Goal: Contribute content: Contribute content

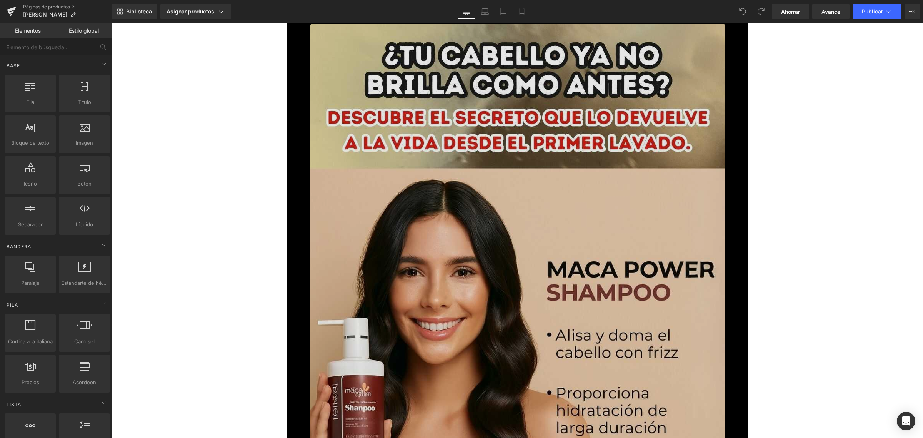
click at [419, 152] on img at bounding box center [517, 393] width 415 height 738
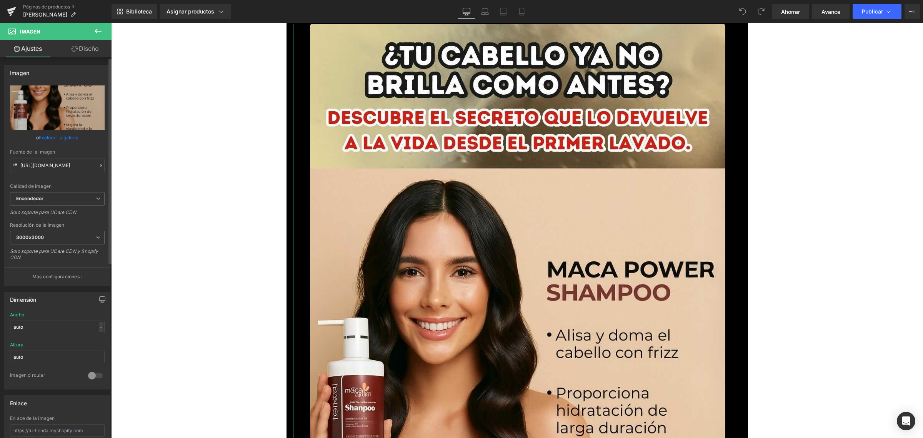
click at [49, 134] on link "Explorar la galería" at bounding box center [59, 137] width 40 height 13
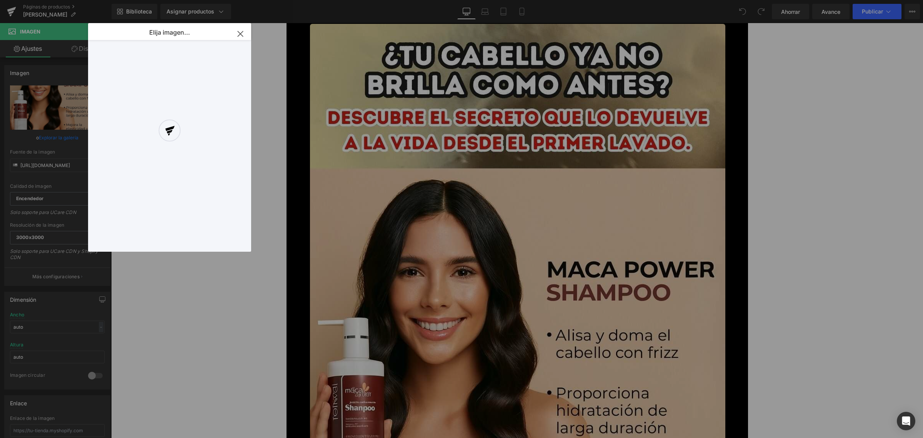
click at [242, 33] on div at bounding box center [169, 137] width 163 height 228
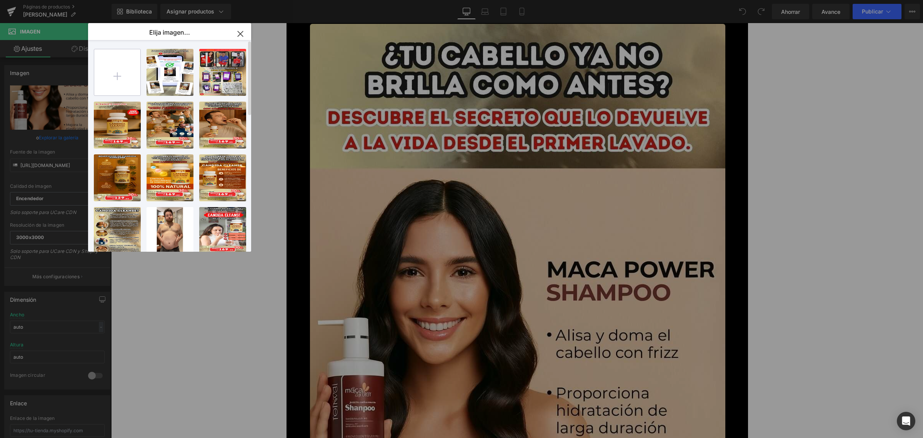
click at [110, 60] on input "file" at bounding box center [117, 72] width 46 height 46
type input "C:\fakepath\1_optimized (1).jpg"
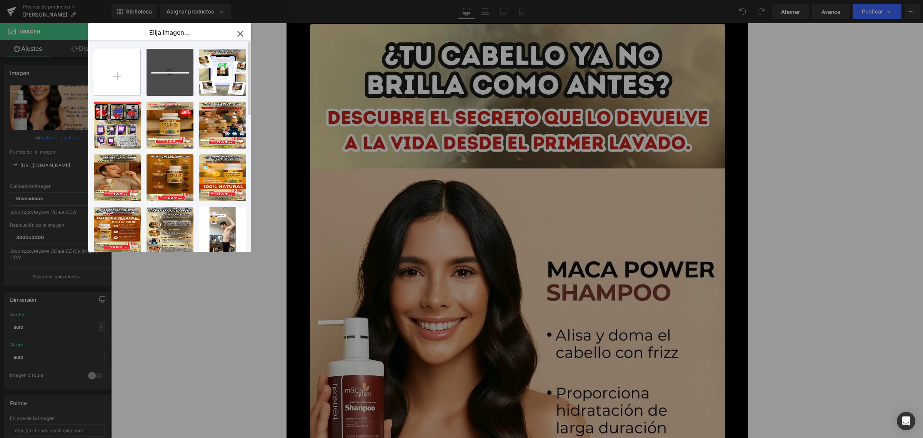
click at [116, 63] on input "file" at bounding box center [117, 72] width 46 height 46
type input "C:\fakepath\4_optimized (1).jpg"
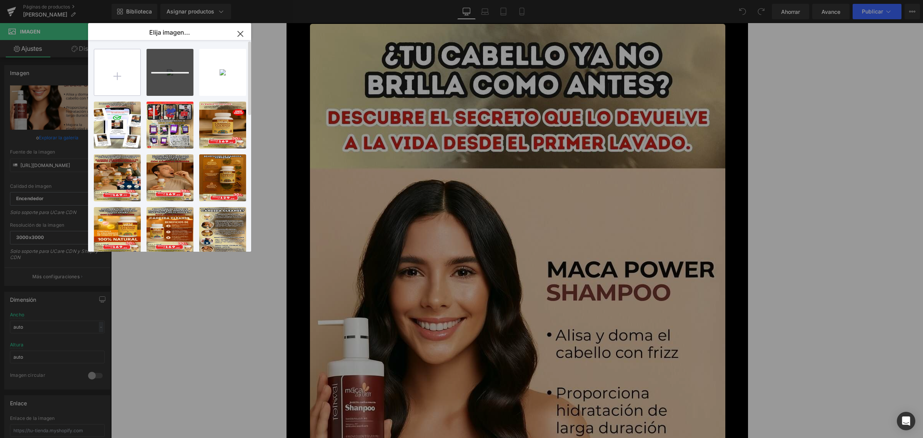
click at [138, 91] on input "file" at bounding box center [117, 72] width 46 height 46
type input "C:\fakepath\5_optimized (1).jpg"
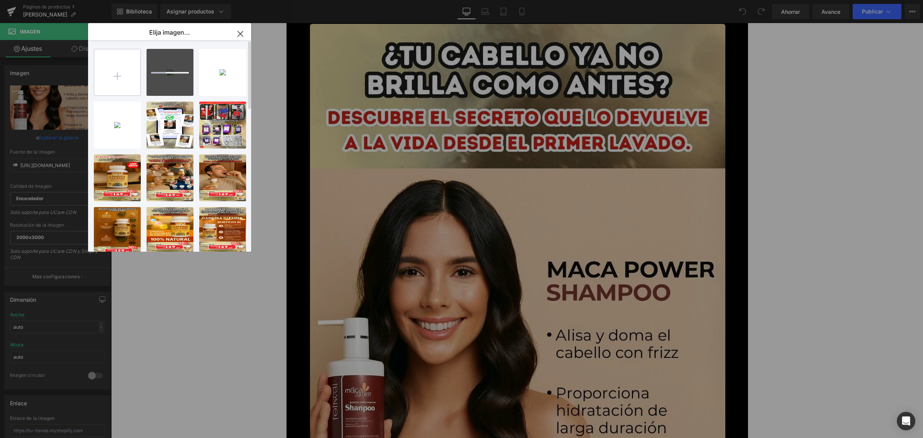
click at [114, 65] on input "file" at bounding box center [117, 72] width 46 height 46
type input "C:\fakepath\3_optimized (1).jpg"
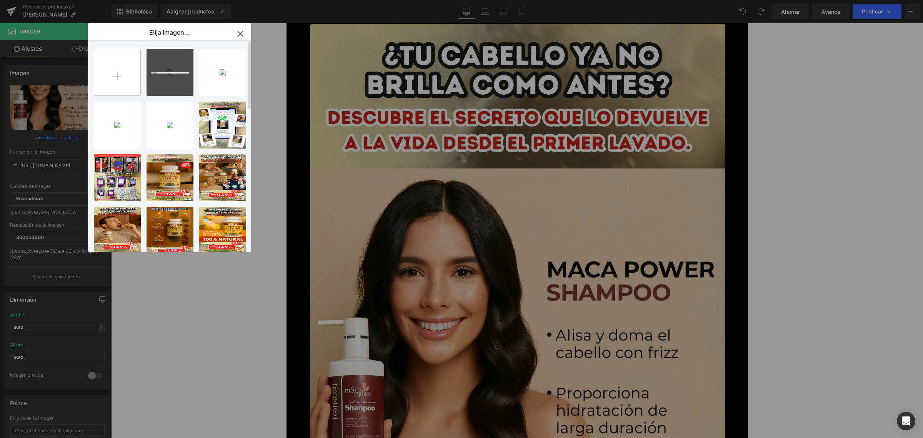
click at [129, 74] on input "file" at bounding box center [117, 72] width 46 height 46
type input "C:\fakepath\6_optimized (1).jpg"
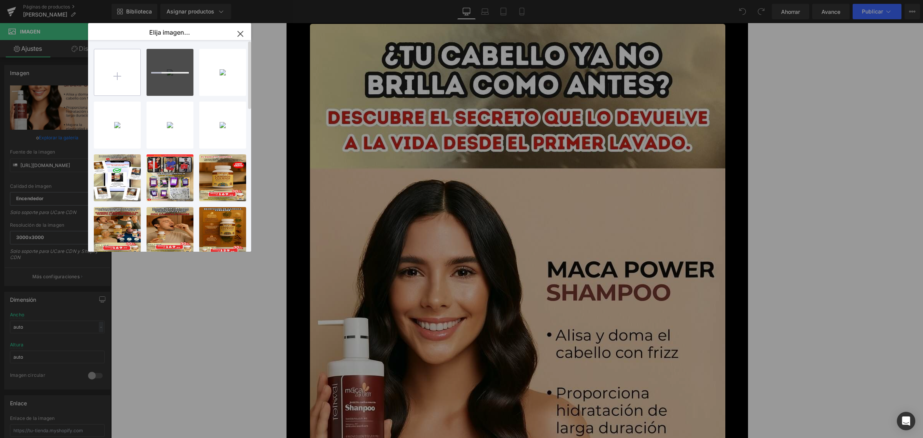
click at [118, 66] on input "file" at bounding box center [117, 72] width 46 height 46
type input "C:\fakepath\7_optimized (1).jpg"
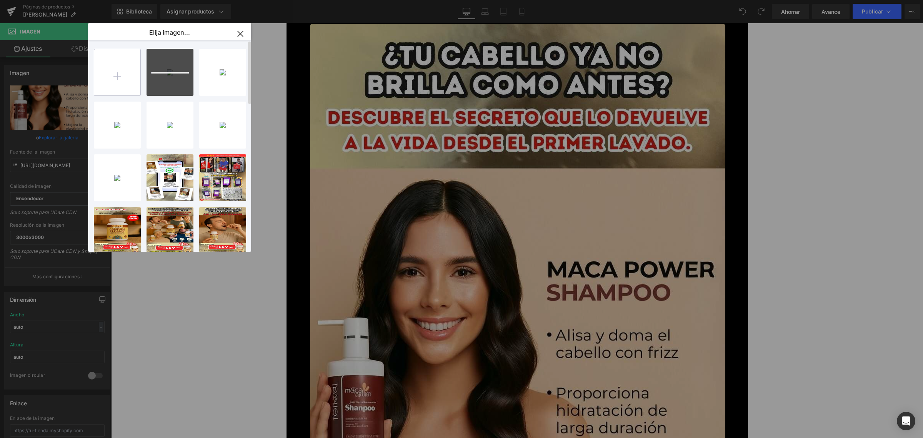
click at [118, 64] on input "file" at bounding box center [117, 72] width 46 height 46
type input "C:\fakepath\8_optimized (1).jpg"
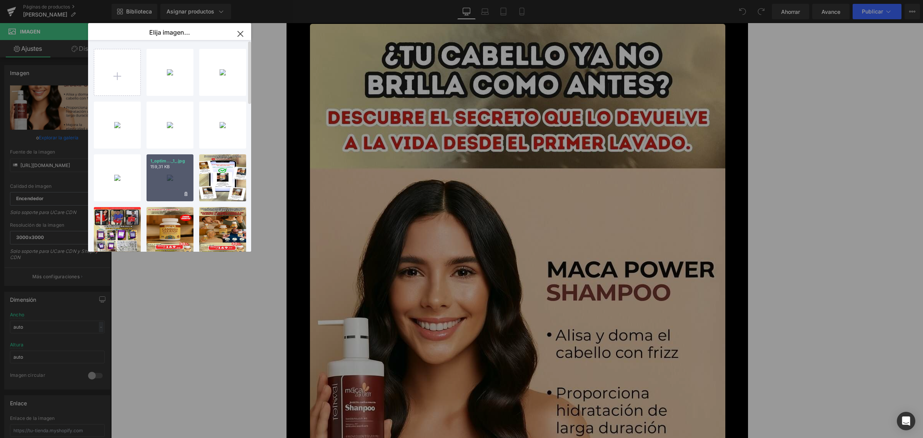
click at [173, 167] on p "159,31 KB" at bounding box center [169, 167] width 39 height 6
type input "https://ucarecdn.com/e63b477c-321d-4158-b584-43670656d49a/-/format/auto/-/previ…"
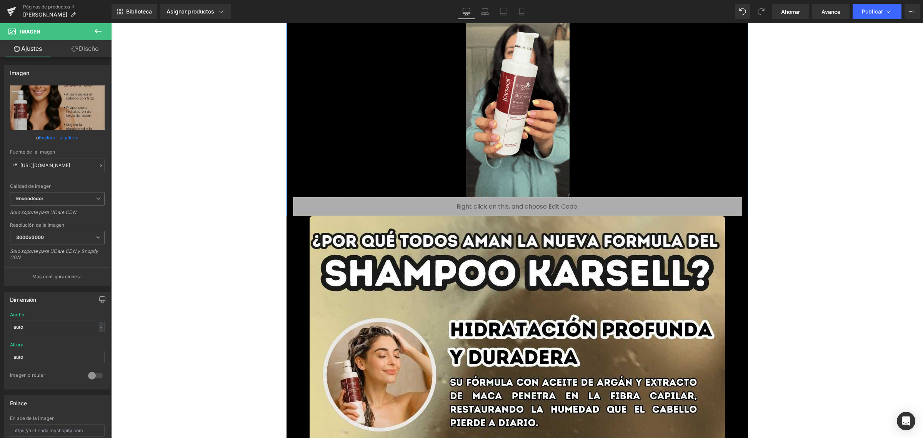
scroll to position [673, 0]
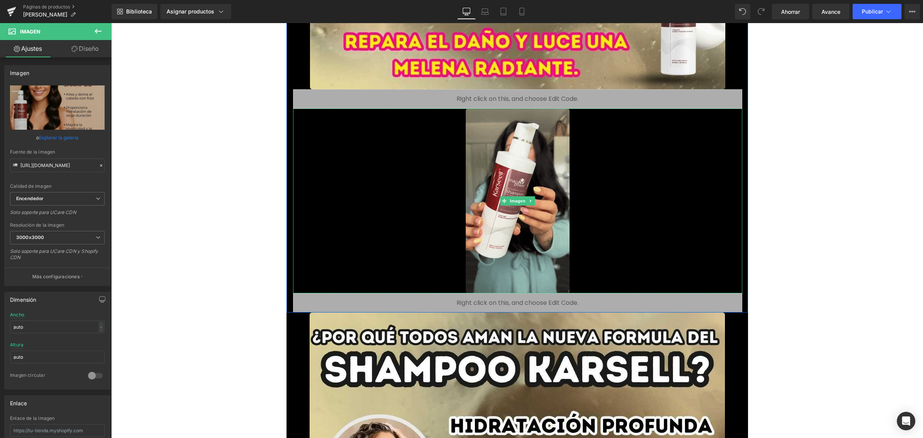
click at [617, 175] on div at bounding box center [517, 200] width 449 height 185
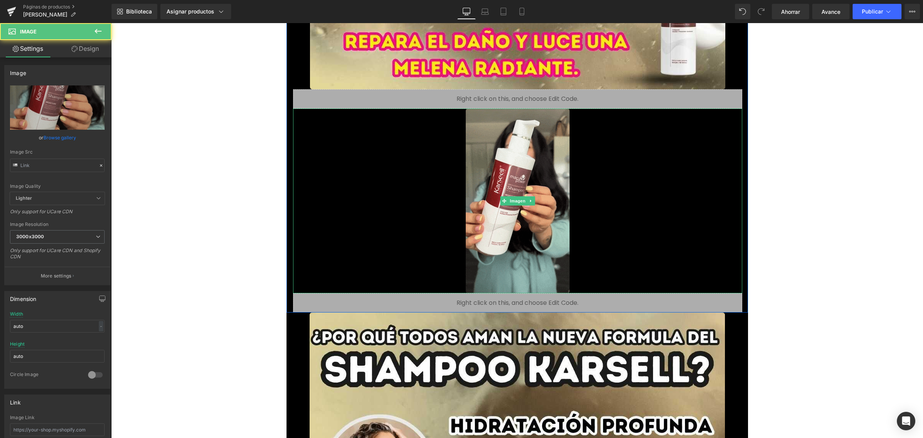
type input "https://ucarecdn.com/9c30aaab-1917-404d-84bc-bdf974a9554d/giphy%20_1_.gif"
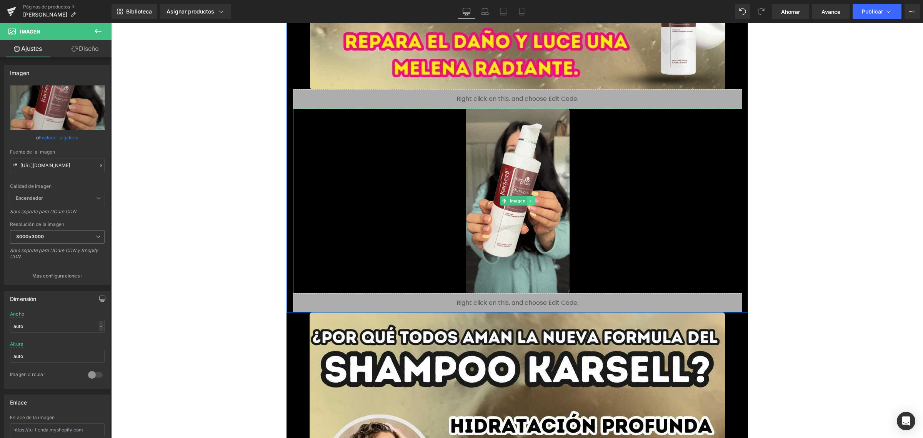
click at [529, 198] on icon at bounding box center [531, 200] width 4 height 5
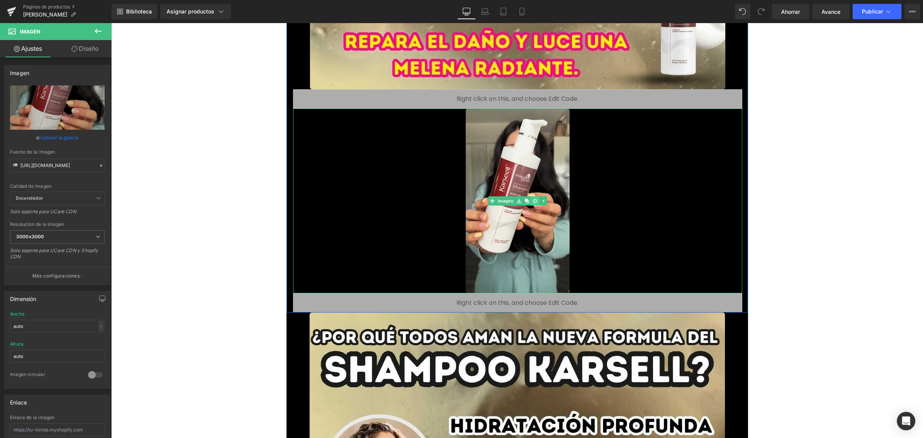
click at [531, 201] on link at bounding box center [535, 200] width 8 height 9
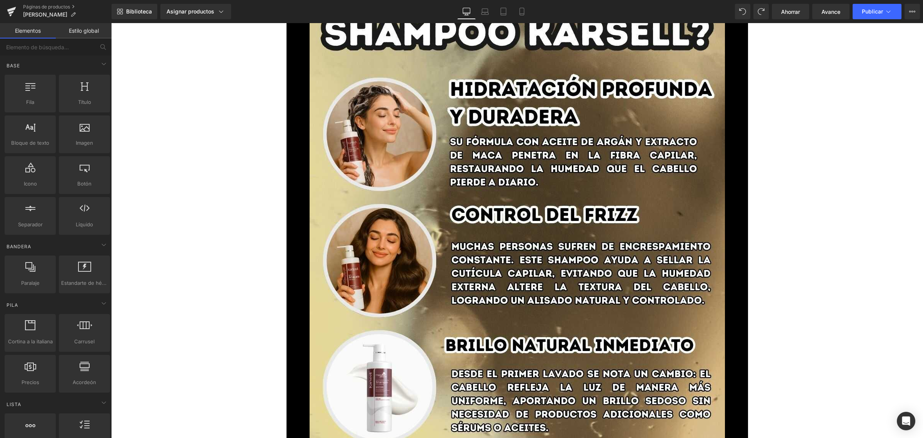
scroll to position [625, 0]
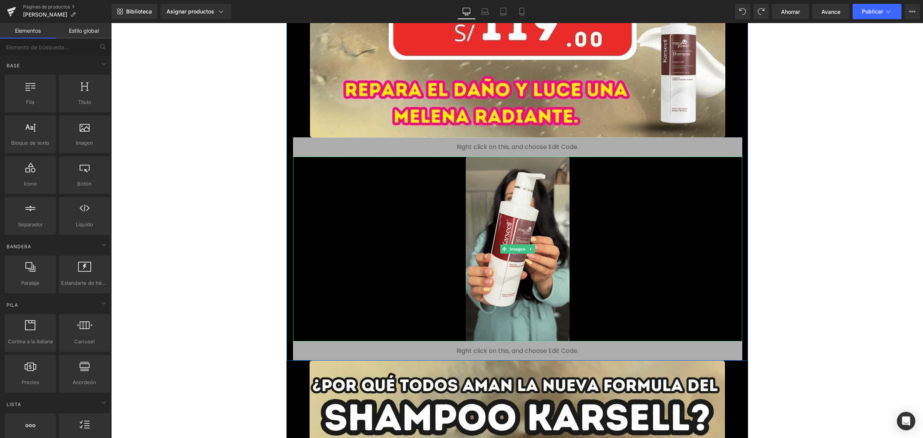
click at [574, 193] on div at bounding box center [517, 248] width 449 height 185
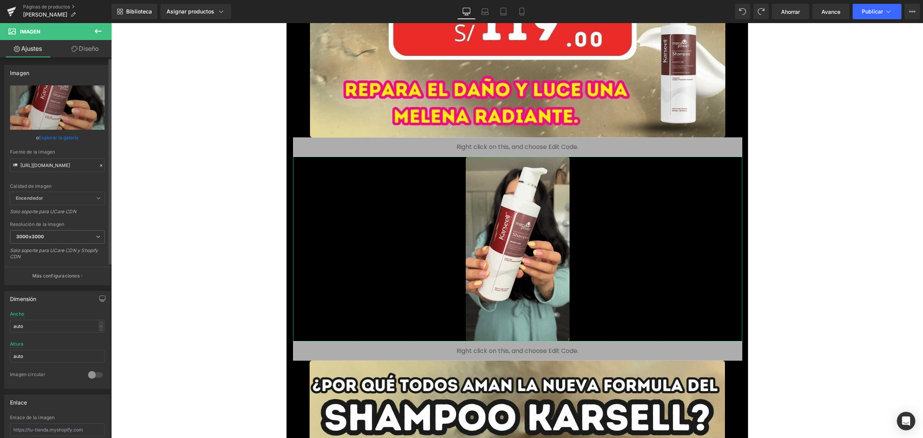
click at [72, 135] on font "Explorar la galería" at bounding box center [59, 138] width 40 height 6
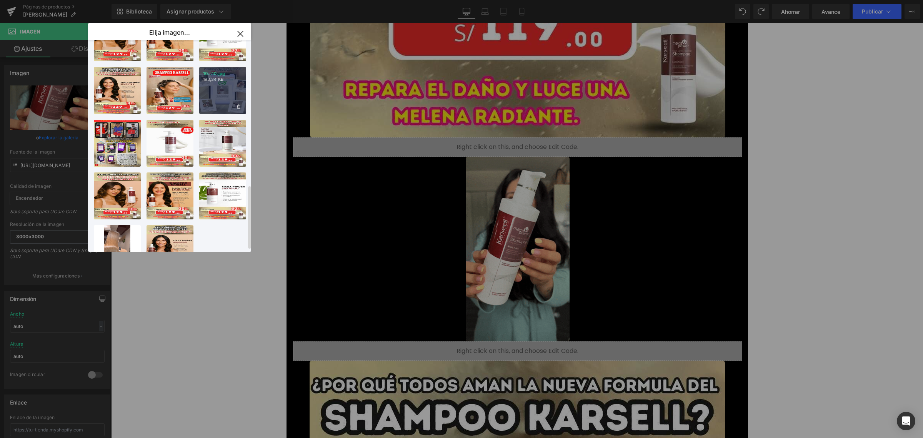
scroll to position [486, 0]
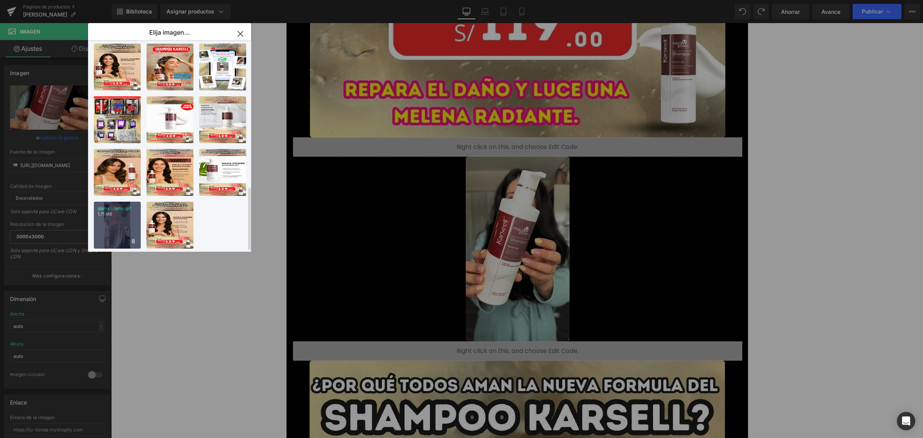
click at [120, 205] on font "giphy...iphy.gif" at bounding box center [114, 207] width 33 height 5
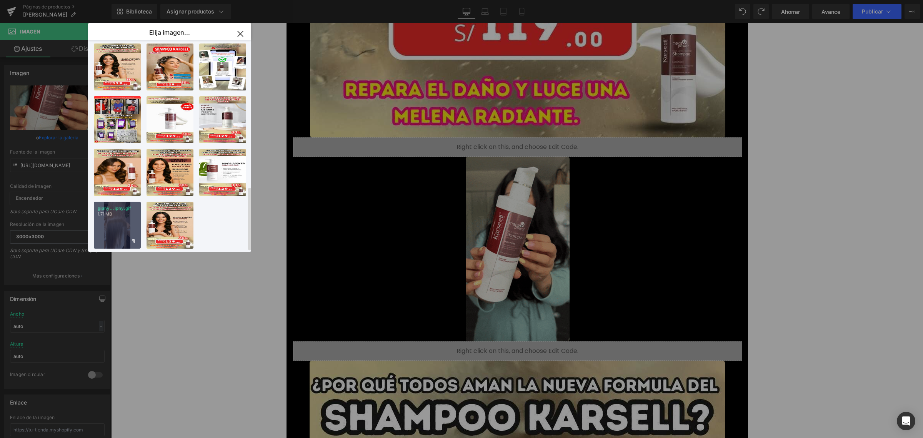
type input "https://ucarecdn.com/1c463194-af93-44f5-9146-a9675f3fca9c/giphy.gif"
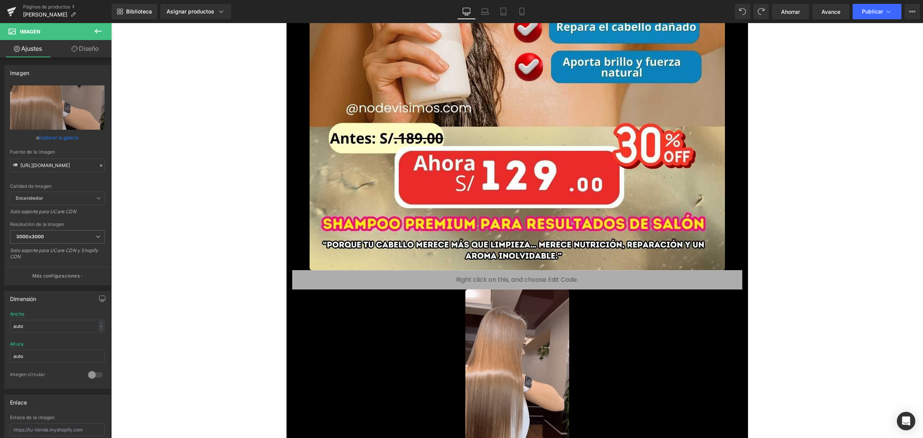
scroll to position [2403, 0]
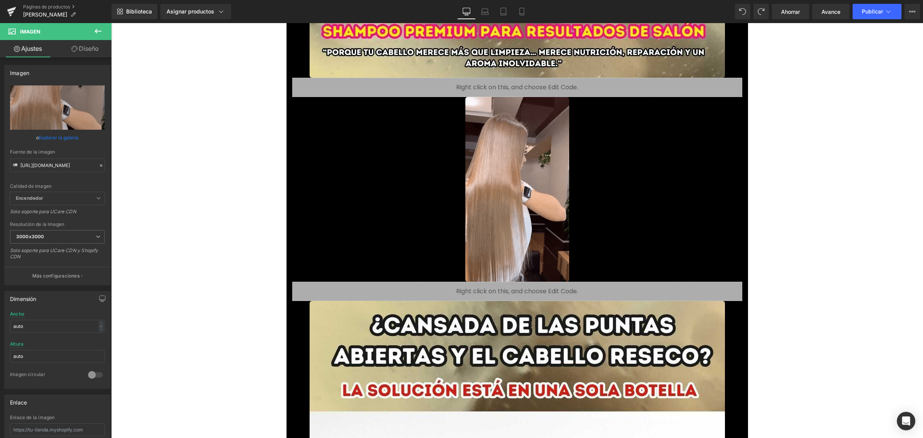
click at [596, 180] on div at bounding box center [517, 189] width 450 height 185
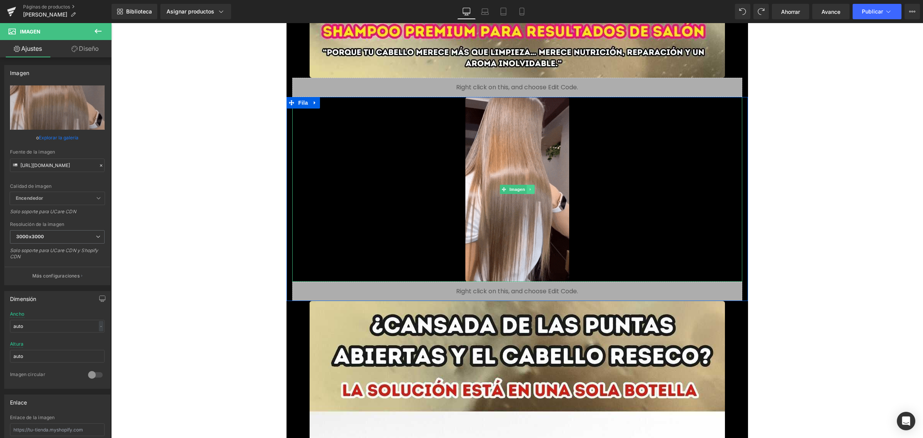
click at [529, 189] on icon at bounding box center [529, 189] width 1 height 3
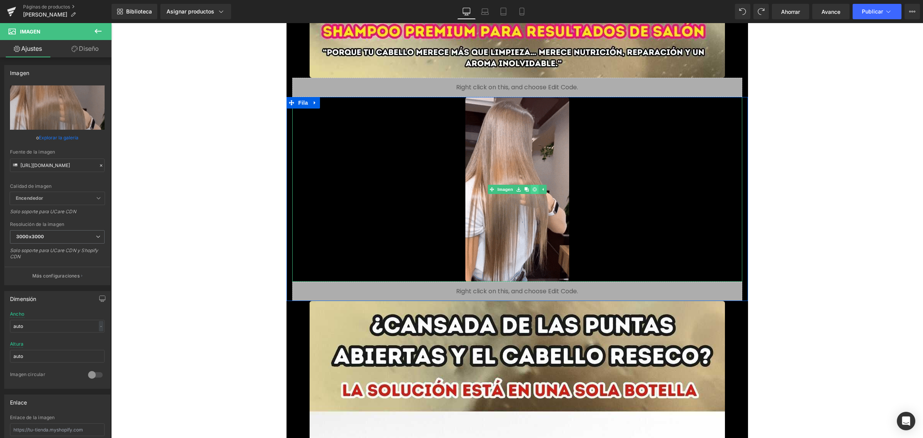
click at [530, 189] on link at bounding box center [534, 189] width 8 height 9
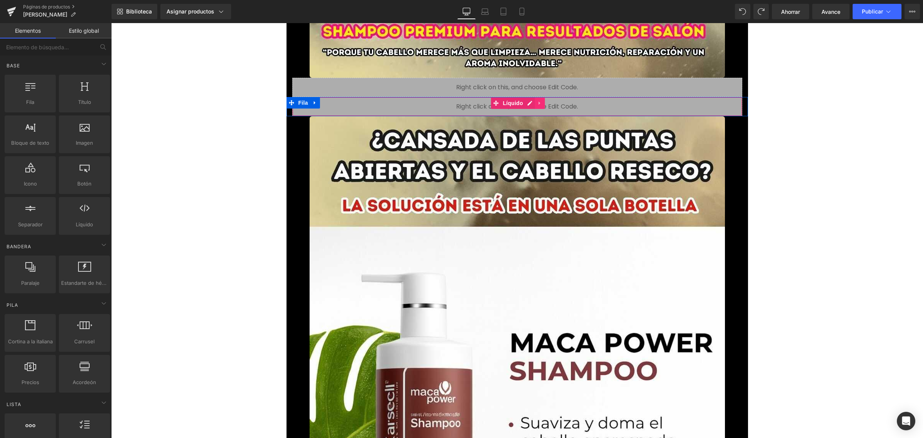
click at [538, 107] on link at bounding box center [540, 103] width 10 height 12
click at [542, 105] on icon at bounding box center [544, 102] width 5 height 5
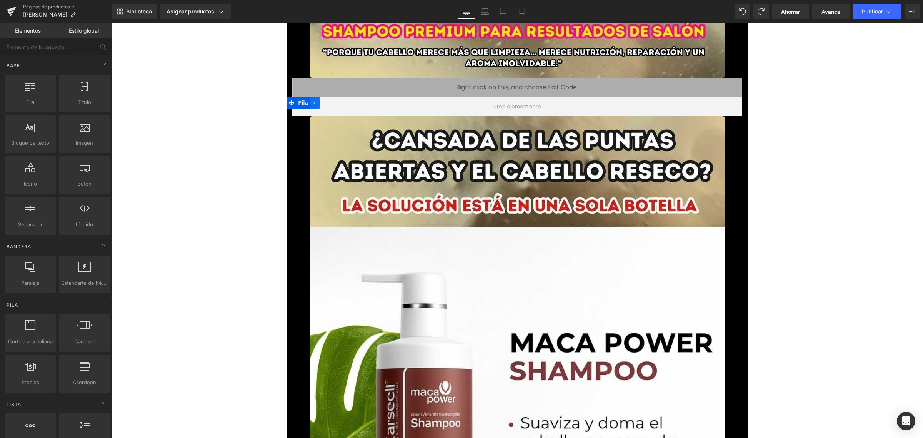
click at [310, 104] on link at bounding box center [315, 103] width 10 height 12
click at [332, 103] on icon at bounding box center [334, 102] width 5 height 5
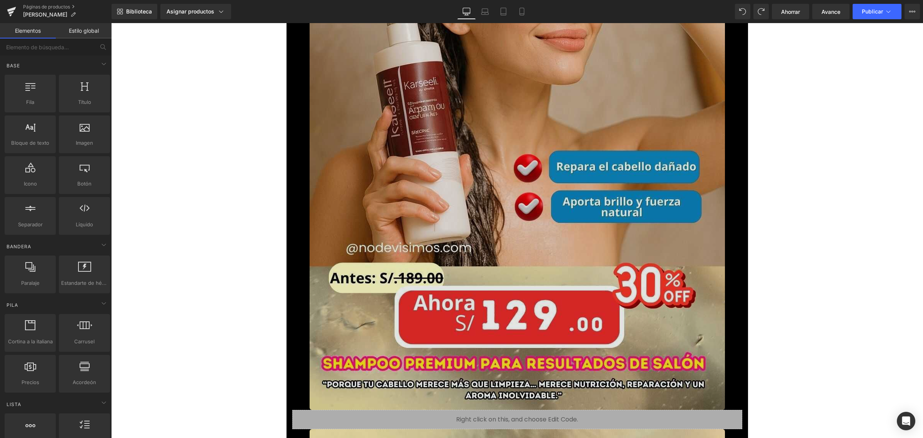
scroll to position [2163, 0]
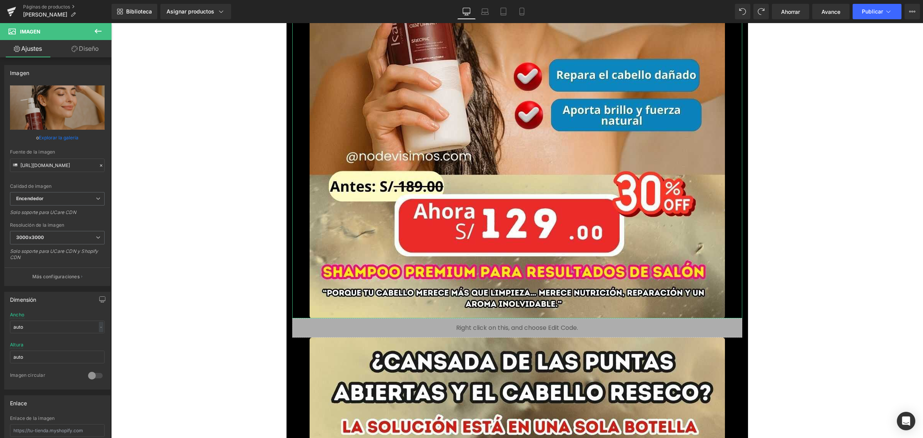
click at [67, 133] on link "Explorar la galería" at bounding box center [59, 137] width 40 height 13
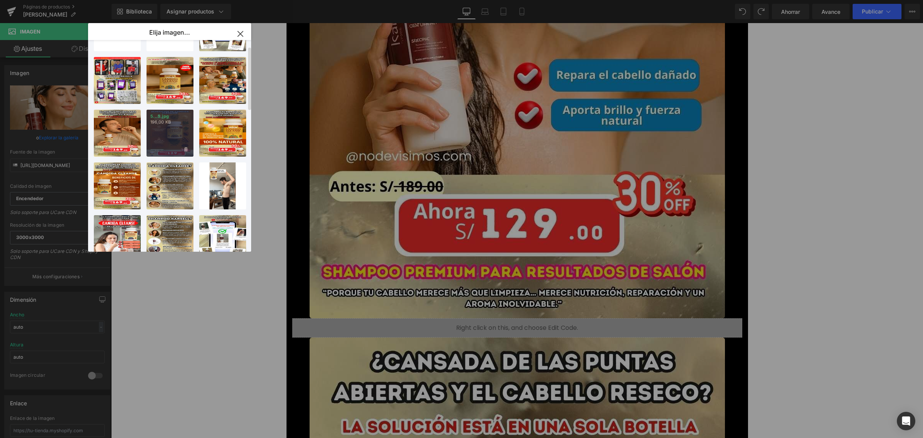
scroll to position [0, 0]
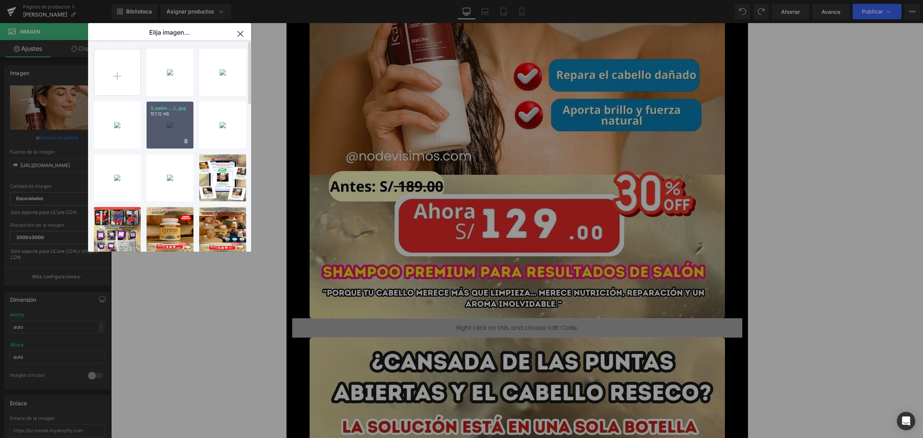
click at [175, 114] on p "157,12 KB" at bounding box center [169, 114] width 39 height 6
type input "https://ucarecdn.com/dd13218b-1e5f-4a9a-8f16-fdff2fa78b59/-/format/auto/-/previ…"
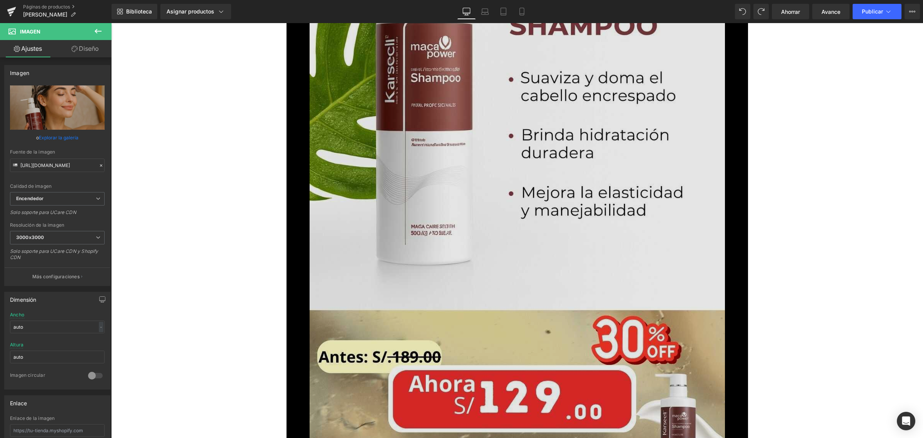
scroll to position [2595, 0]
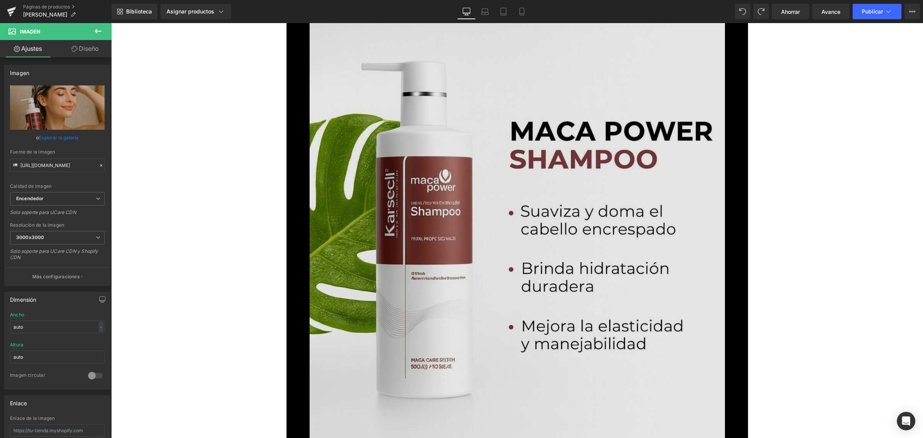
click at [505, 214] on img at bounding box center [516, 274] width 415 height 738
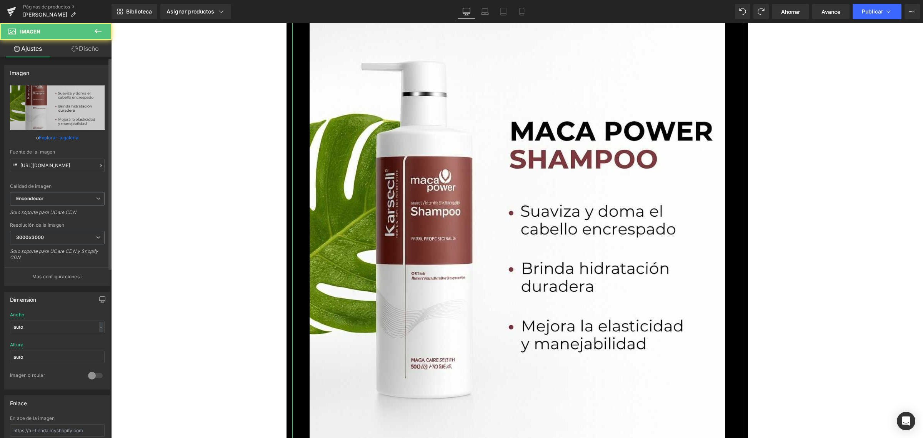
click at [62, 135] on font "Explorar la galería" at bounding box center [59, 138] width 40 height 6
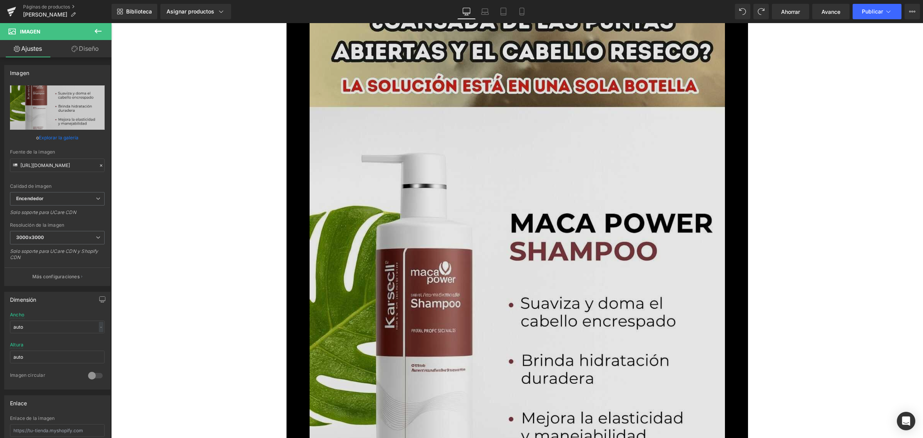
scroll to position [2355, 0]
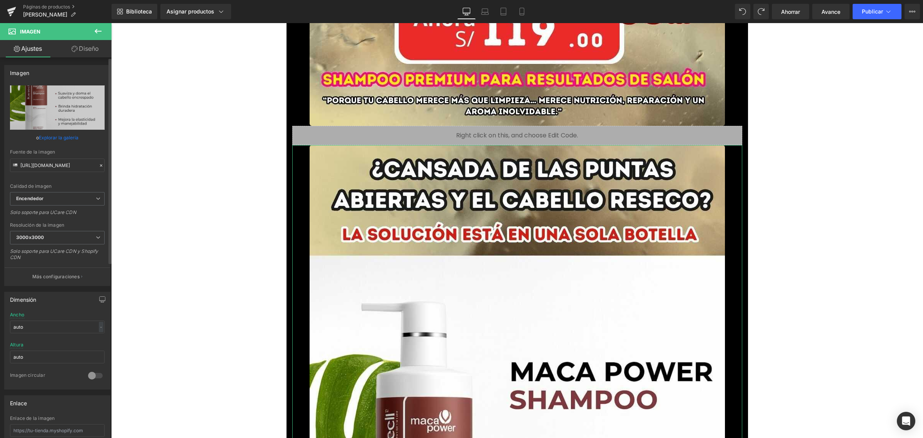
click at [64, 138] on font "Explorar la galería" at bounding box center [59, 138] width 40 height 6
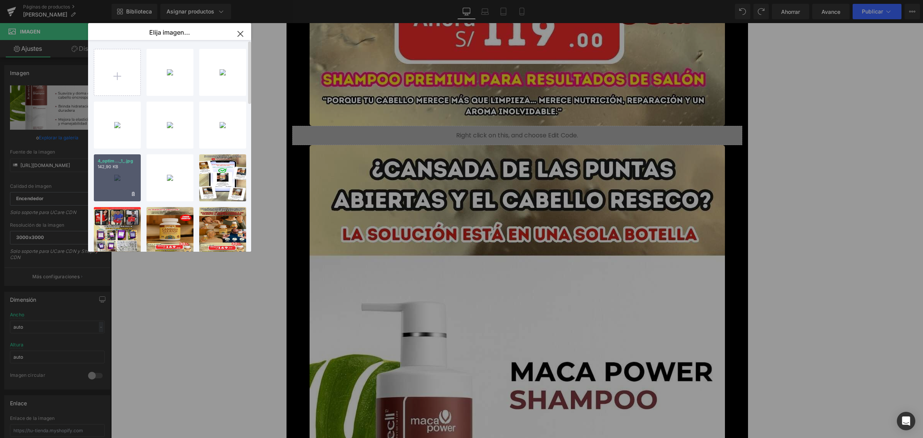
click at [123, 168] on p "142,90 KB" at bounding box center [117, 167] width 39 height 6
type input "https://ucarecdn.com/2155c039-8ae6-42b2-8421-74b598efc3fc/-/format/auto/-/previ…"
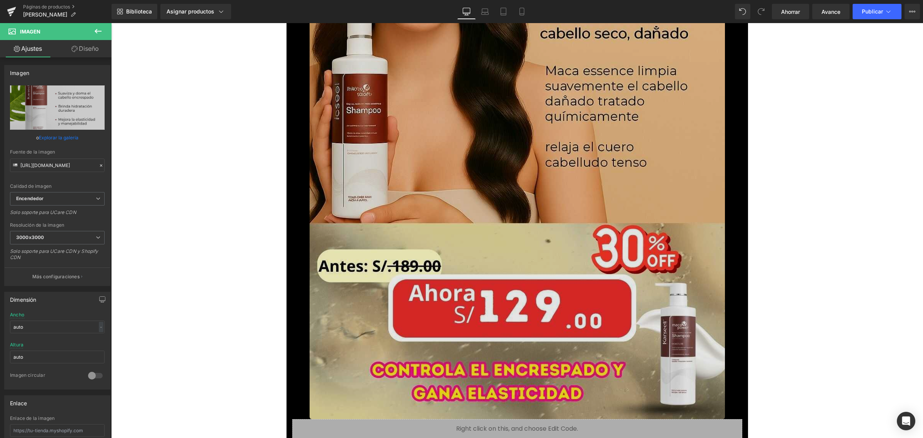
scroll to position [3556, 0]
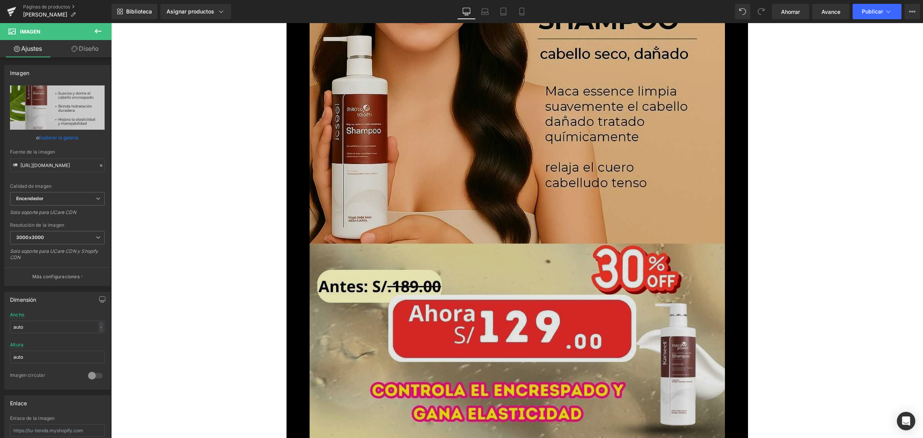
click at [473, 158] on img at bounding box center [516, 70] width 415 height 738
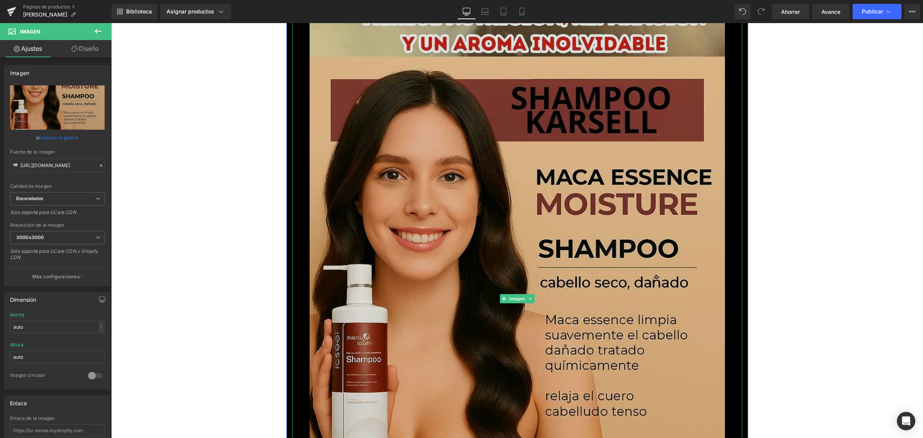
scroll to position [3268, 0]
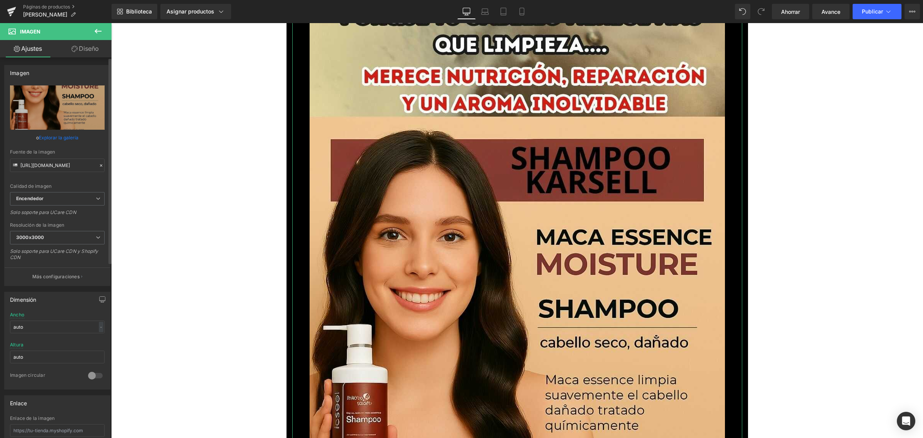
click at [51, 137] on font "Explorar la galería" at bounding box center [59, 138] width 40 height 6
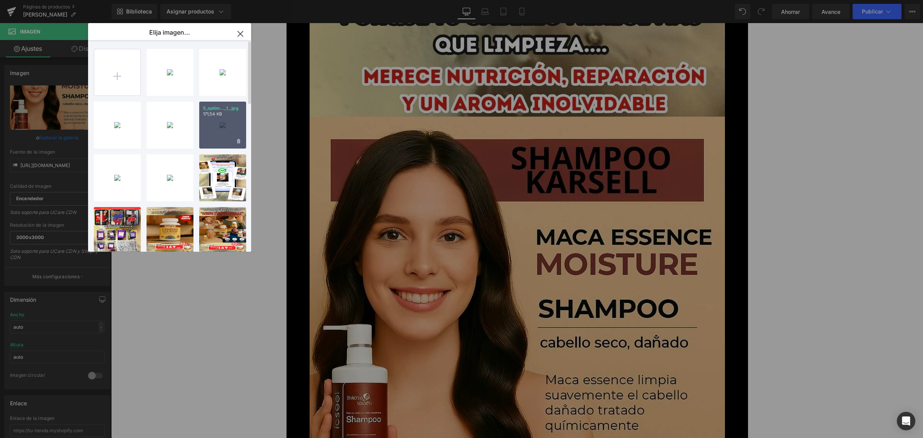
click at [232, 120] on div "5_optim..._1_.jpg 171,54 KB" at bounding box center [222, 124] width 47 height 47
type input "https://ucarecdn.com/14b153e0-bfaa-46a9-b64f-e04bae702f64/-/format/auto/-/previ…"
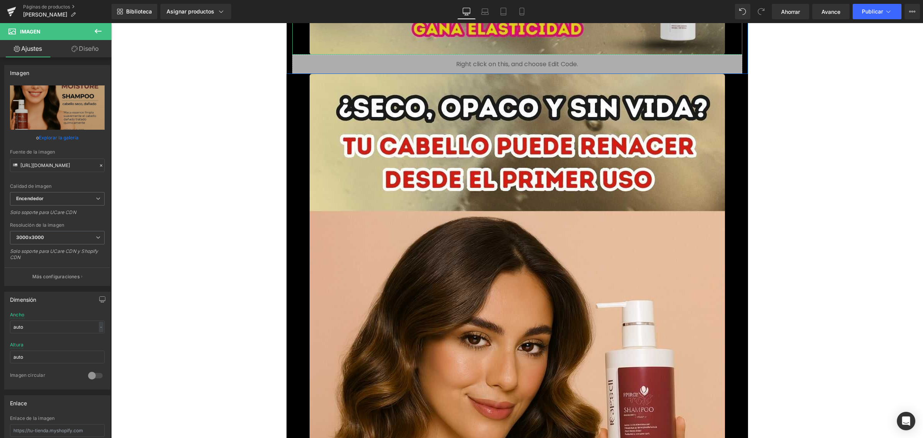
scroll to position [4181, 0]
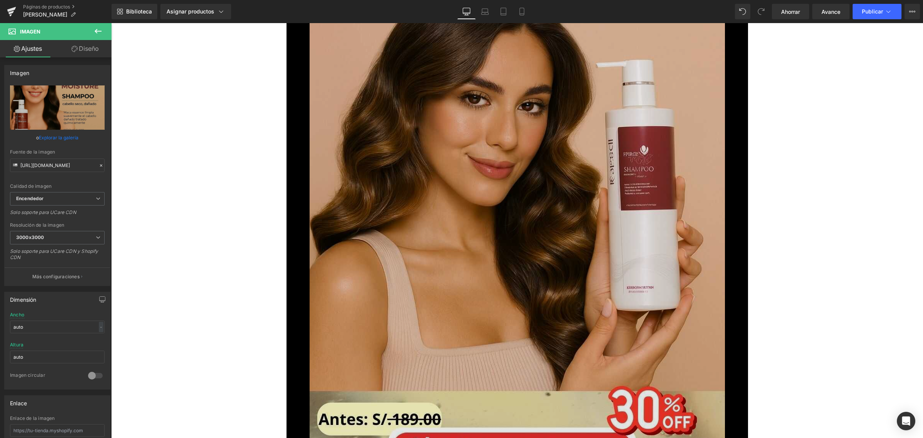
click at [516, 191] on img at bounding box center [516, 203] width 415 height 738
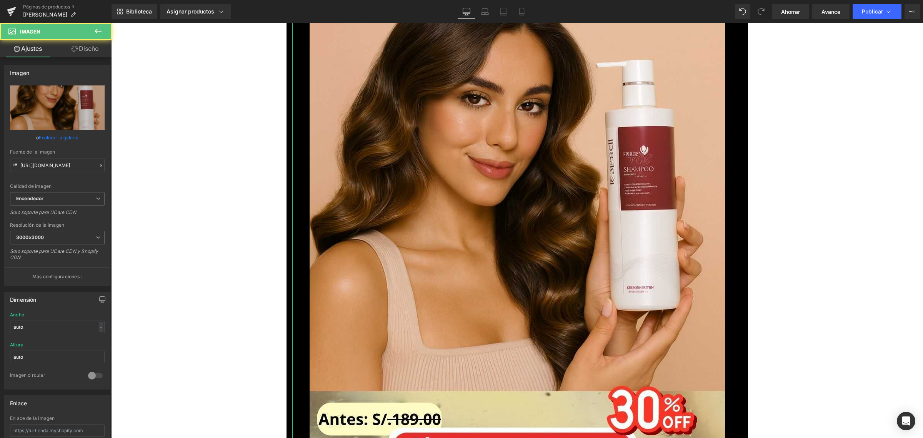
click at [68, 135] on font "Explorar la galería" at bounding box center [59, 138] width 40 height 6
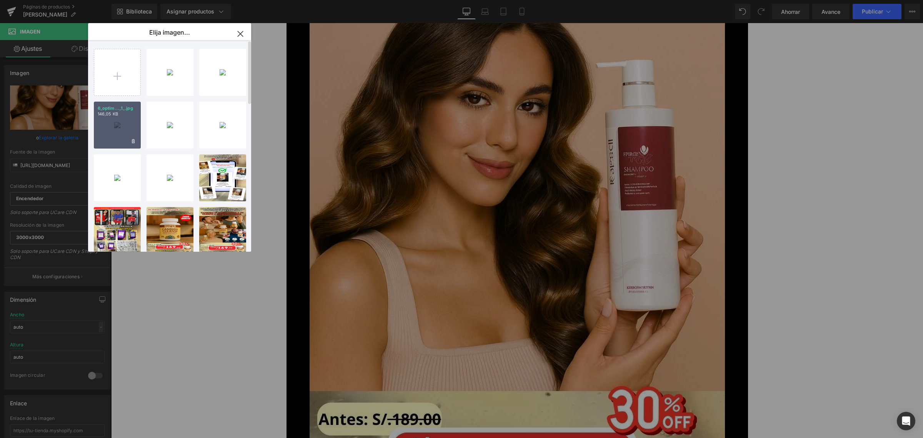
click at [121, 117] on div "6_optim..._1_.jpg 146,05 KB" at bounding box center [117, 124] width 47 height 47
type input "https://ucarecdn.com/55a28bc3-0e1d-4b57-845d-5ad22ae34d36/-/format/auto/-/previ…"
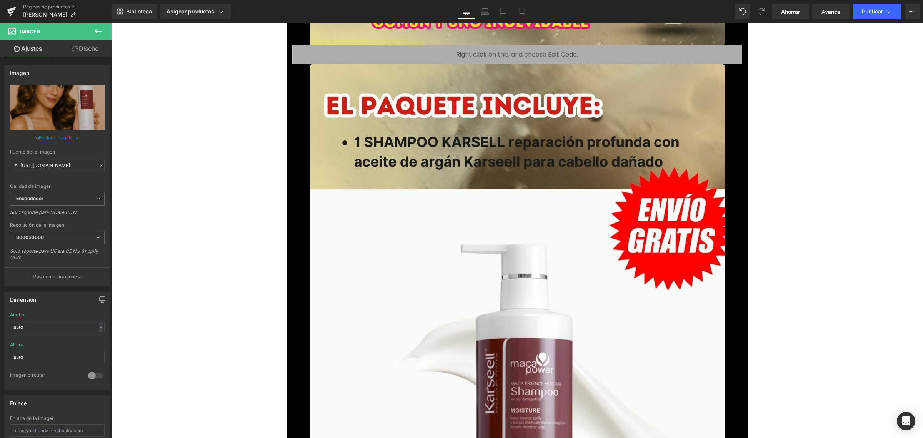
scroll to position [4902, 0]
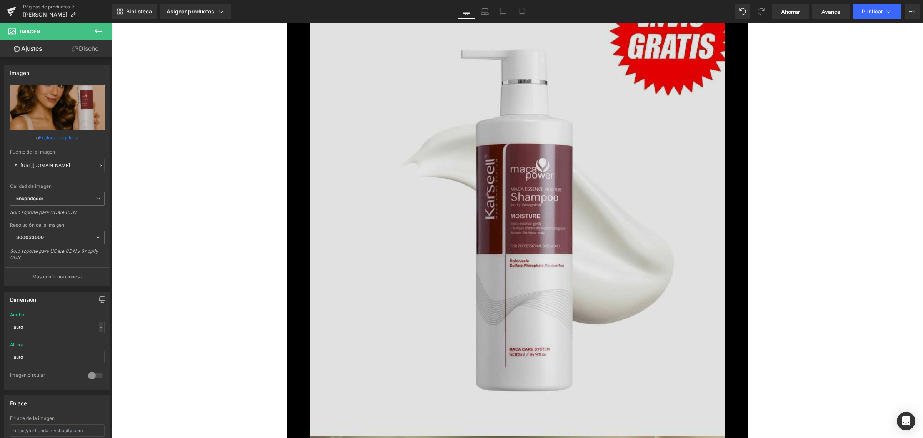
click at [556, 198] on img at bounding box center [516, 239] width 415 height 738
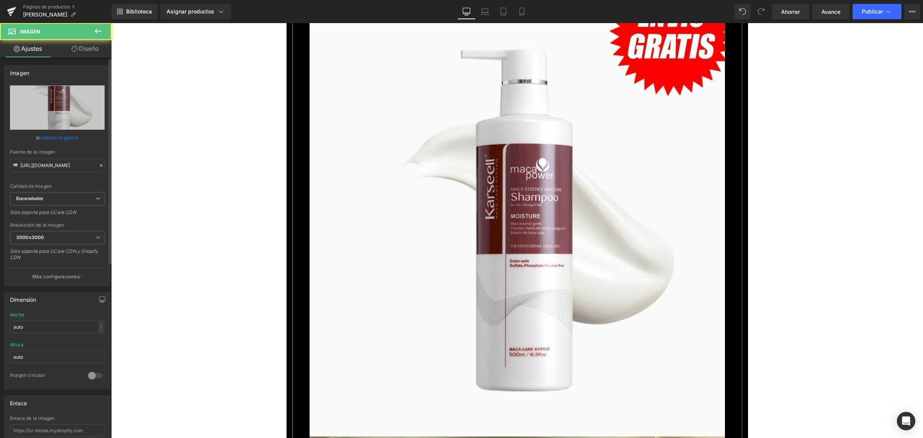
click at [60, 136] on font "Explorar la galería" at bounding box center [59, 138] width 40 height 6
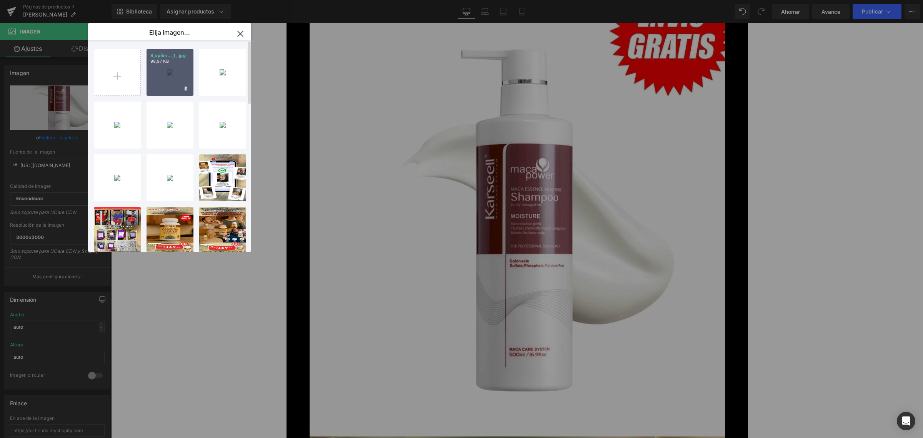
click at [178, 67] on div "8_optim..._1_.jpg 98,97 KB" at bounding box center [169, 72] width 47 height 47
type input "https://ucarecdn.com/3b7afafc-c62e-4602-bd48-d9f382b8735d/-/format/auto/-/previ…"
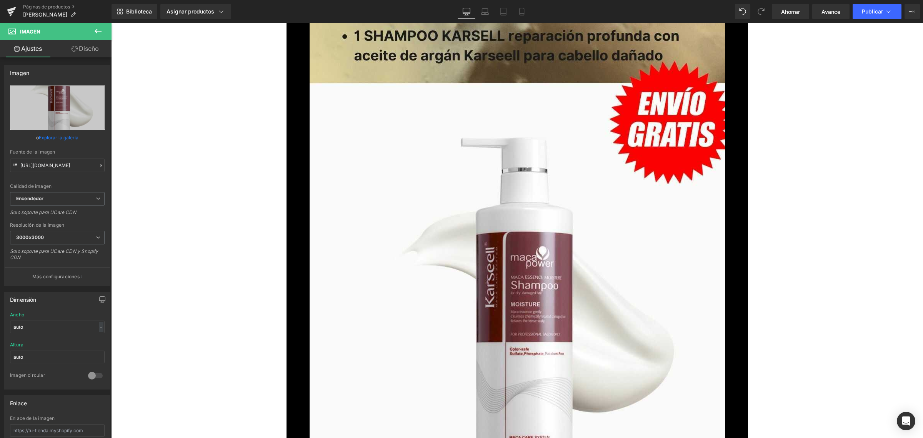
scroll to position [4661, 0]
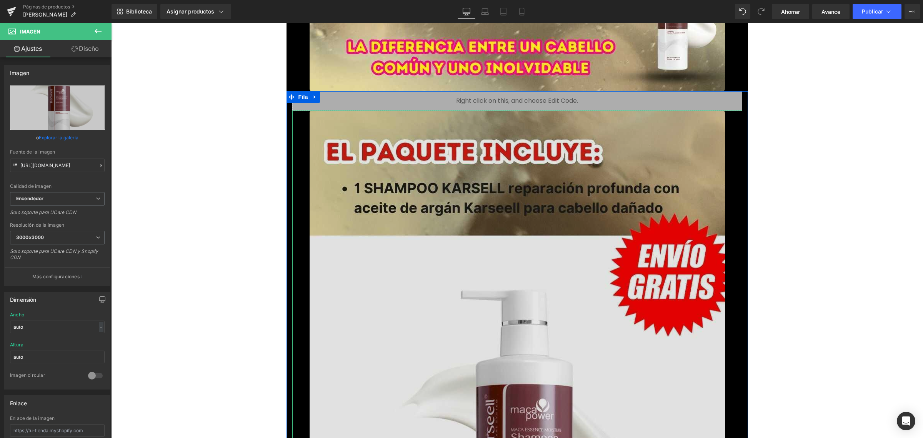
type input "https://ucarecdn.com/3b7afafc-c62e-4602-bd48-d9f382b8735d/-/format/auto/-/previ…"
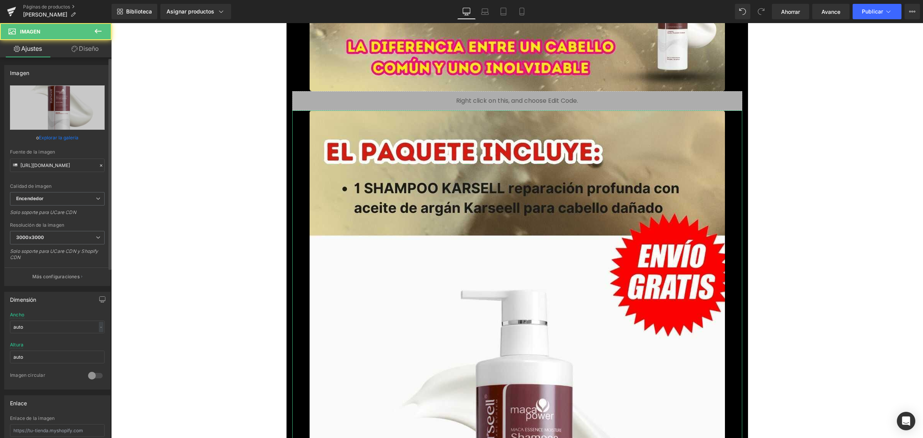
click at [62, 135] on font "Explorar la galería" at bounding box center [59, 138] width 40 height 6
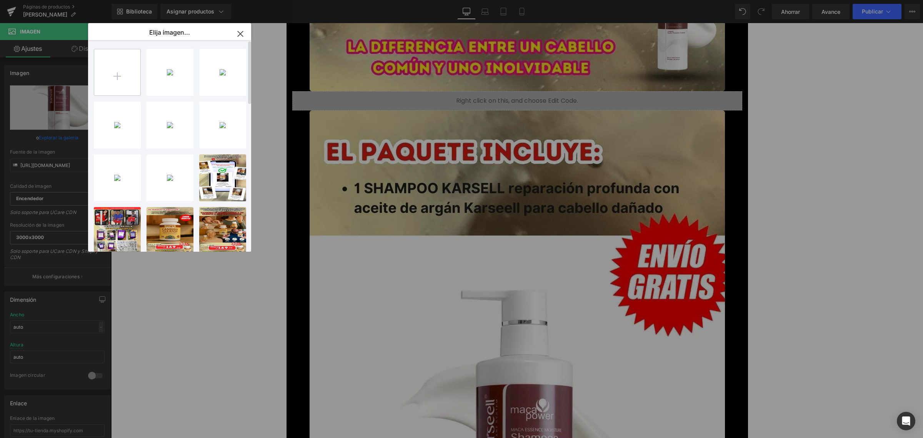
click at [107, 59] on input "file" at bounding box center [117, 72] width 46 height 46
type input "C:\fakepath\shampoo-karsell-landing_optimized.jpg"
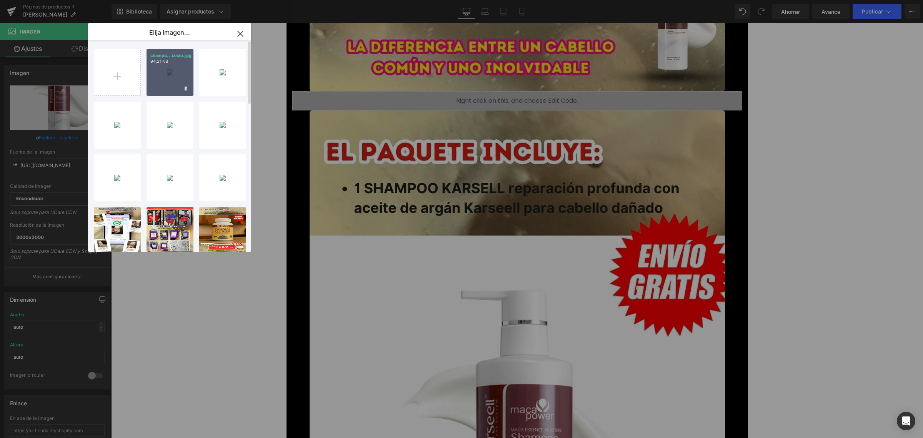
click at [168, 62] on p "94,21 KB" at bounding box center [169, 61] width 39 height 6
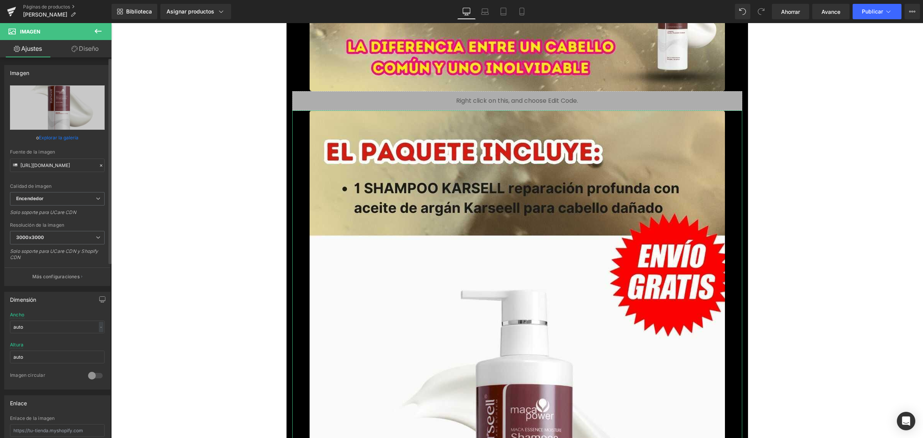
click at [58, 133] on link "Explorar la galería" at bounding box center [59, 137] width 40 height 13
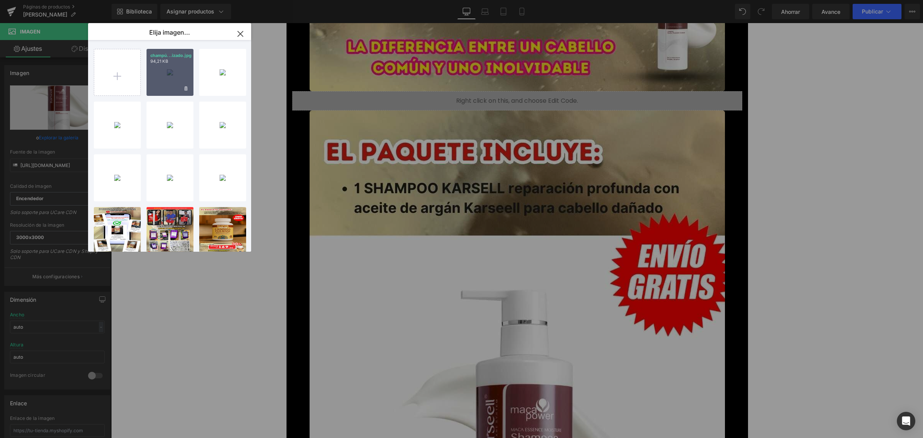
click at [166, 64] on p "94,21 KB" at bounding box center [169, 61] width 39 height 6
type input "https://ucarecdn.com/02ad8ace-2944-41fb-b4ce-ce20768ad08f/-/format/auto/-/previ…"
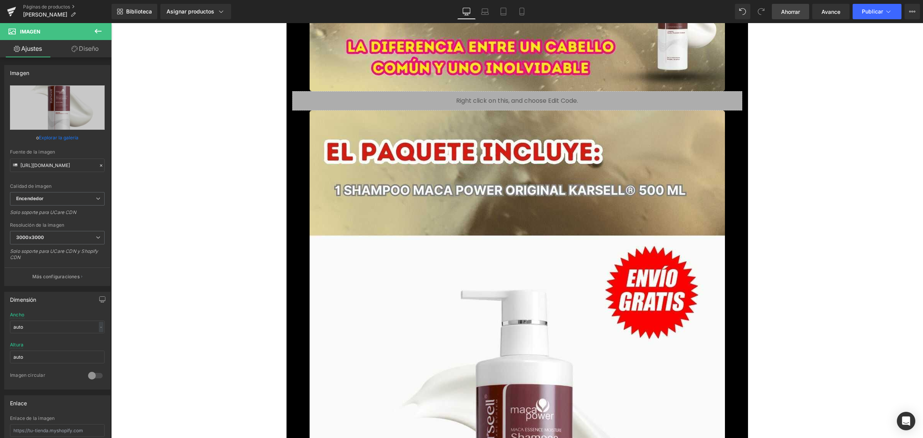
click at [790, 12] on font "Ahorrar" at bounding box center [790, 11] width 19 height 7
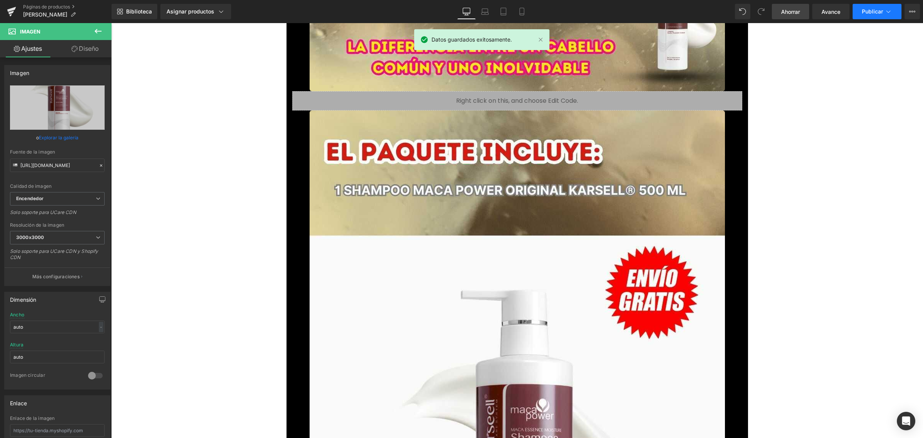
click at [871, 10] on font "Publicar" at bounding box center [872, 11] width 21 height 7
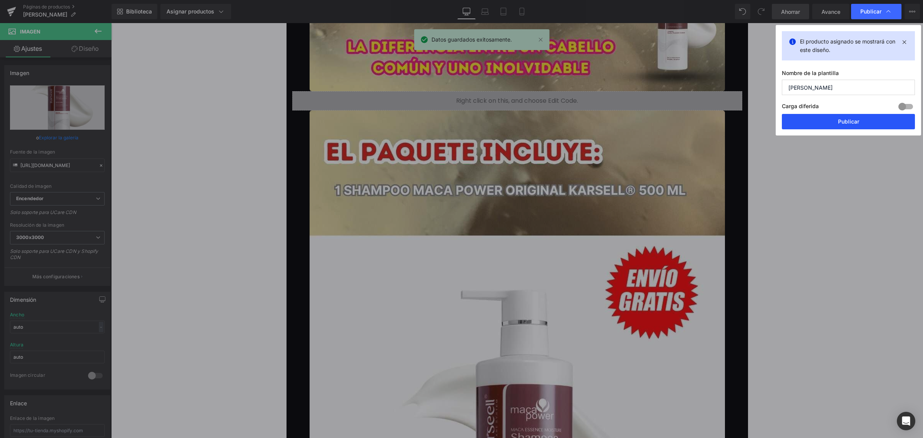
click at [846, 116] on button "Publicar" at bounding box center [848, 121] width 133 height 15
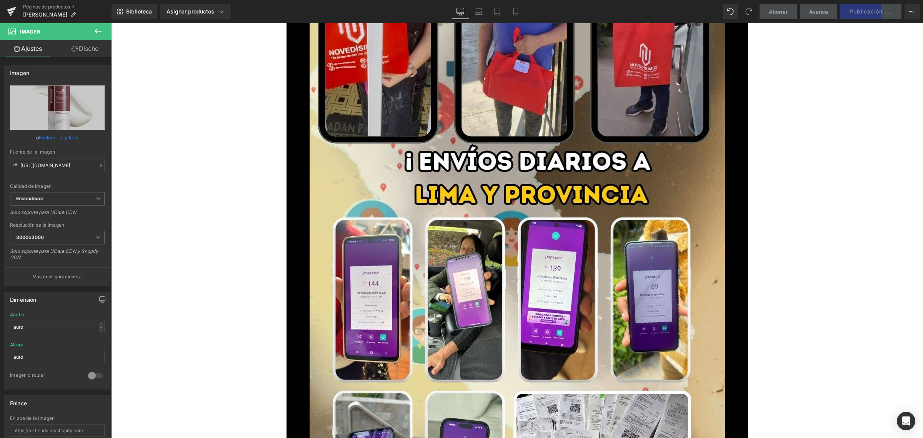
scroll to position [5981, 0]
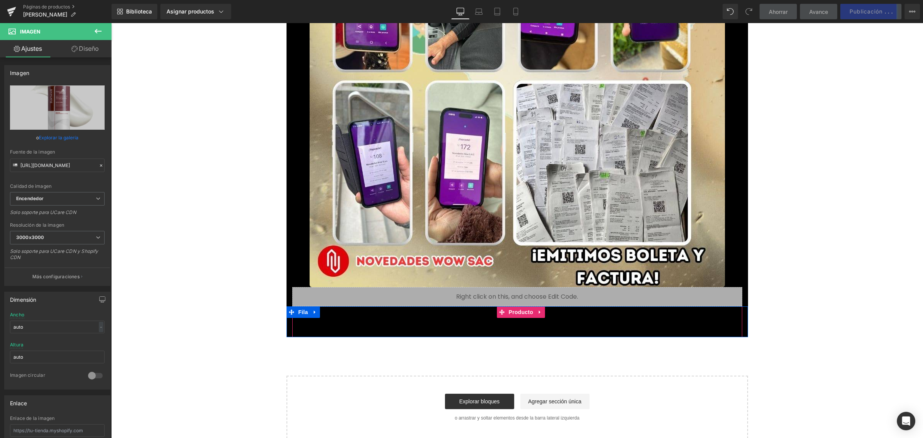
click at [509, 315] on font "Producto" at bounding box center [521, 312] width 25 height 12
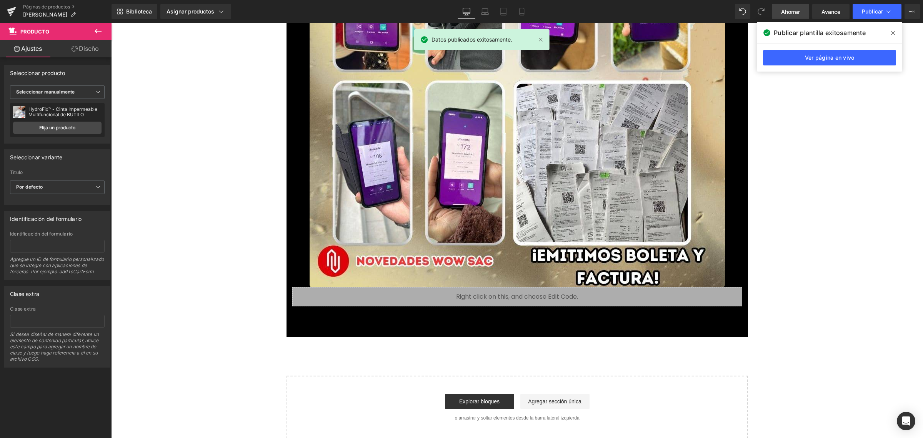
click at [511, 326] on div "Añadir a la cesta (P) Botón del carrito" at bounding box center [517, 327] width 442 height 19
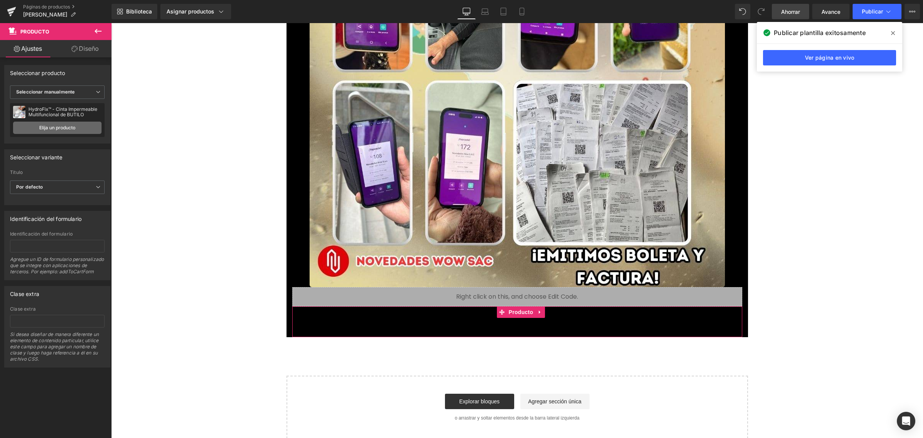
click at [77, 129] on link "Elija un producto" at bounding box center [57, 127] width 88 height 12
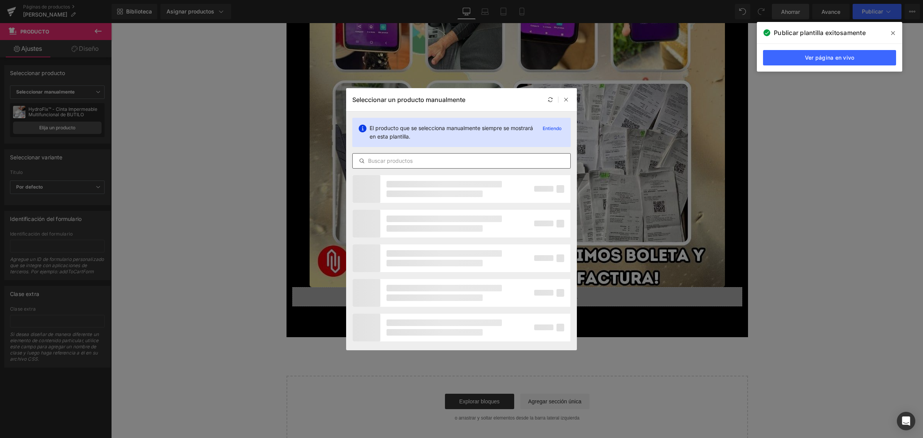
click at [418, 155] on div at bounding box center [461, 160] width 218 height 15
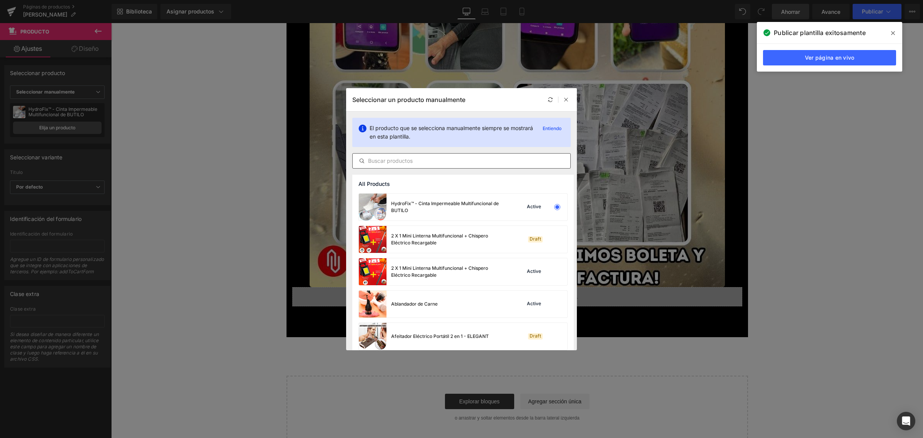
click at [404, 162] on input "text" at bounding box center [462, 160] width 218 height 9
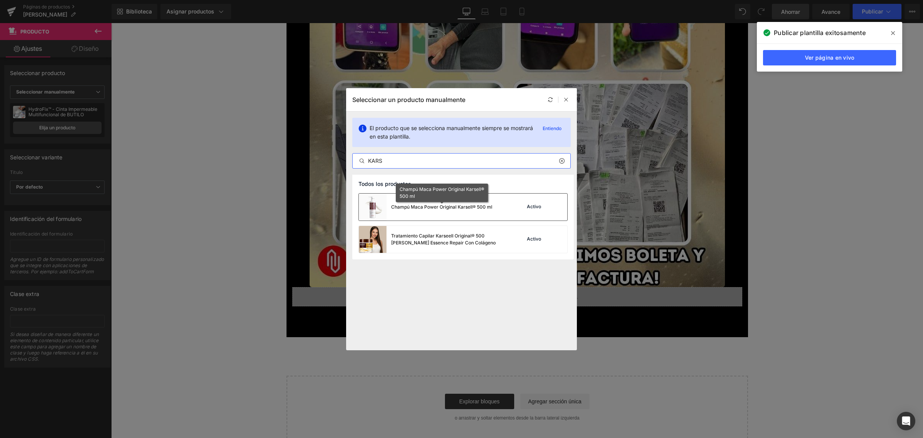
type input "KARS"
click at [448, 206] on font "Champú Maca Power Original Karsell® 500 ml" at bounding box center [441, 207] width 101 height 6
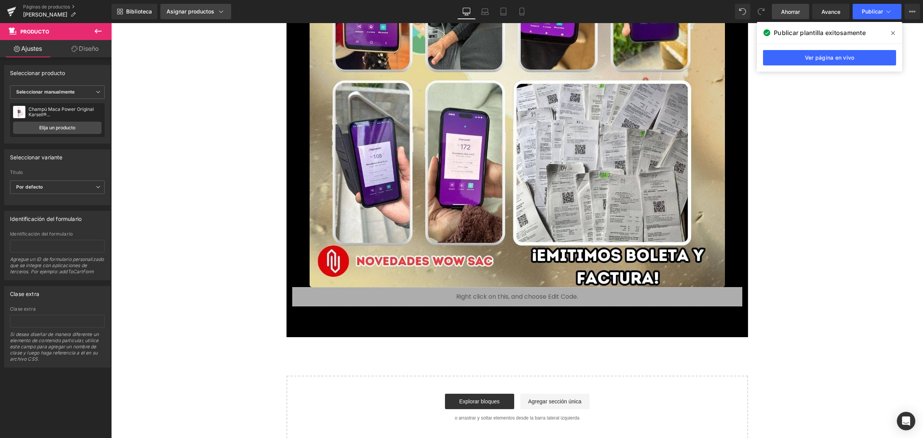
click at [195, 11] on font "Asignar productos" at bounding box center [190, 11] width 48 height 7
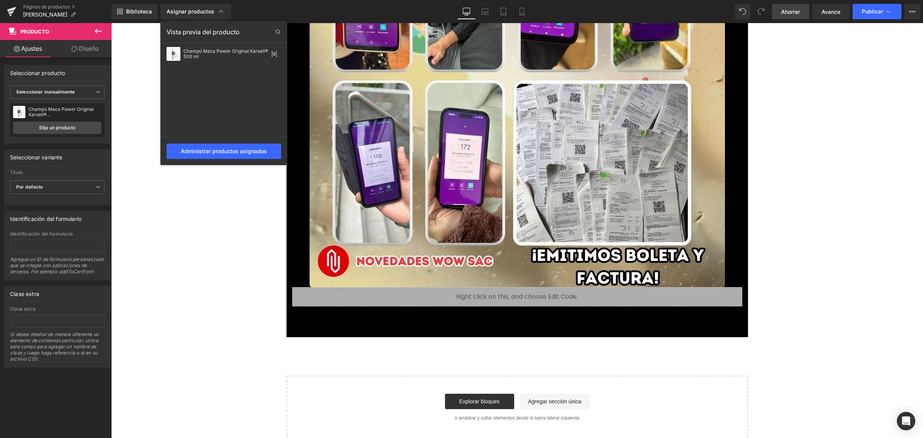
click at [807, 233] on div at bounding box center [517, 230] width 812 height 414
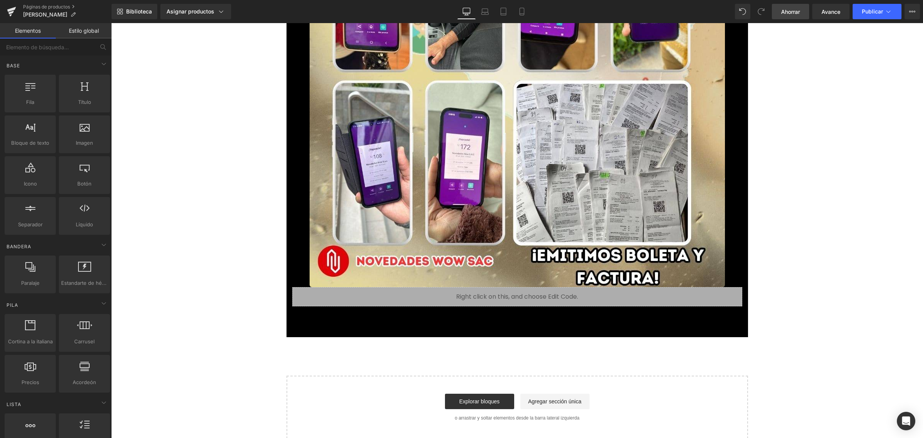
click at [547, 326] on div "Añadir a la cesta (P) Botón del carrito" at bounding box center [517, 327] width 442 height 19
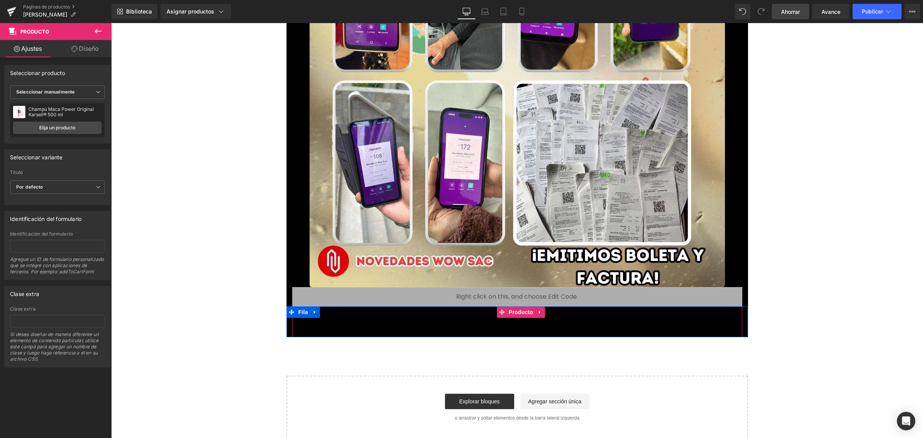
click at [576, 314] on div "Añadir a la cesta (P) Botón del carrito Producto" at bounding box center [517, 321] width 450 height 31
click at [76, 129] on link "Elija un producto" at bounding box center [57, 127] width 88 height 12
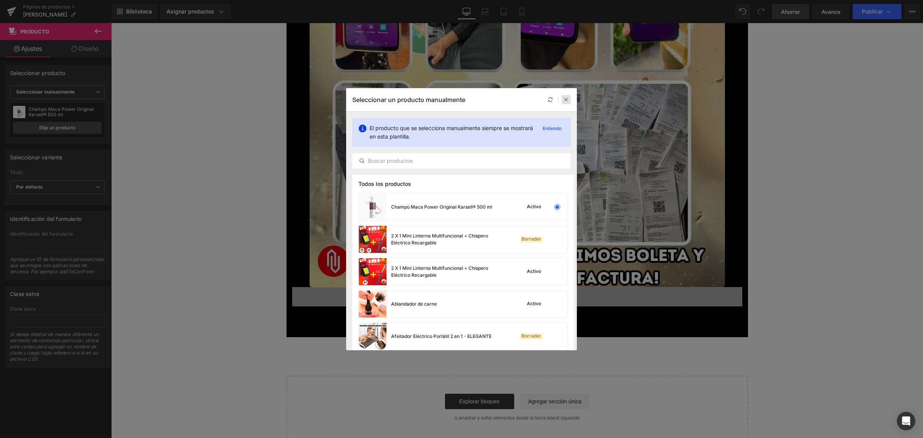
drag, startPoint x: 566, startPoint y: 101, endPoint x: 200, endPoint y: 8, distance: 378.0
click at [566, 101] on icon at bounding box center [565, 99] width 5 height 5
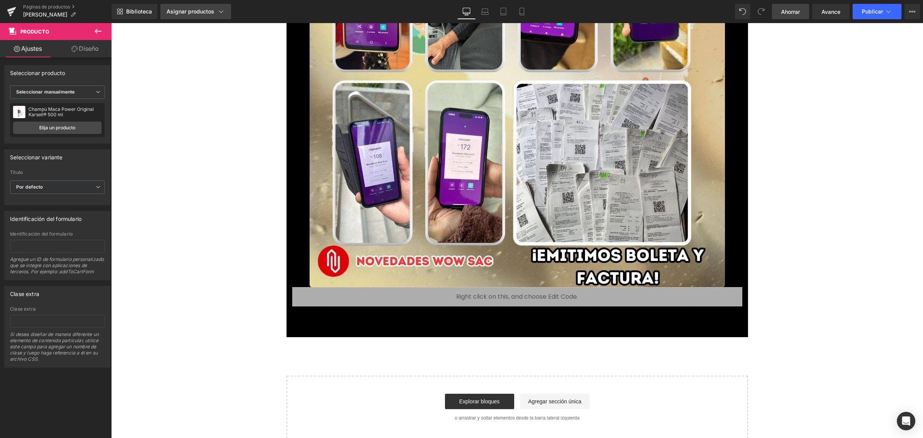
click at [201, 9] on font "Asignar productos" at bounding box center [190, 11] width 48 height 7
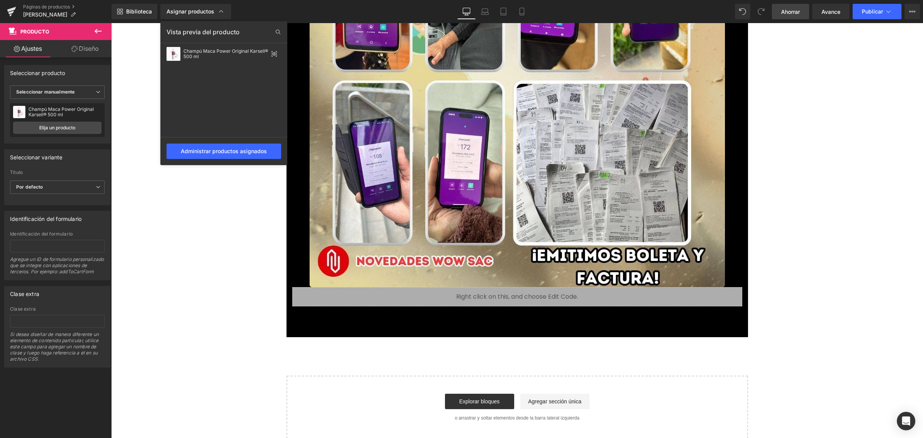
click at [776, 10] on link "Ahorrar" at bounding box center [790, 11] width 37 height 15
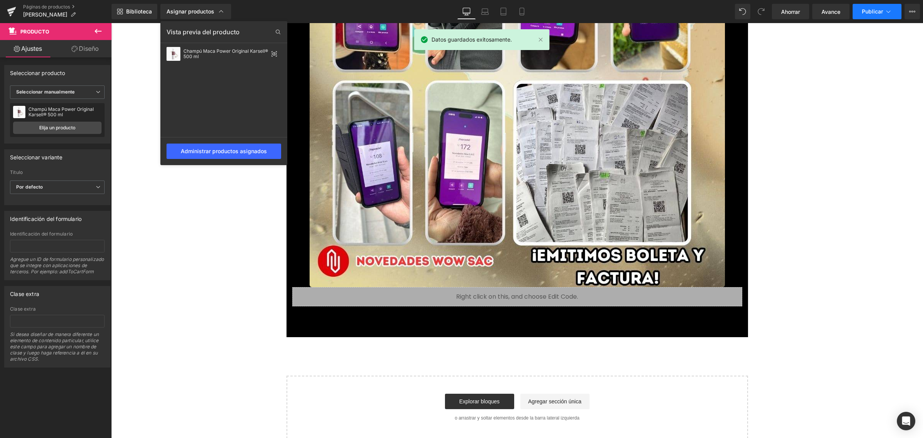
click at [882, 13] on font "Publicar" at bounding box center [872, 11] width 21 height 7
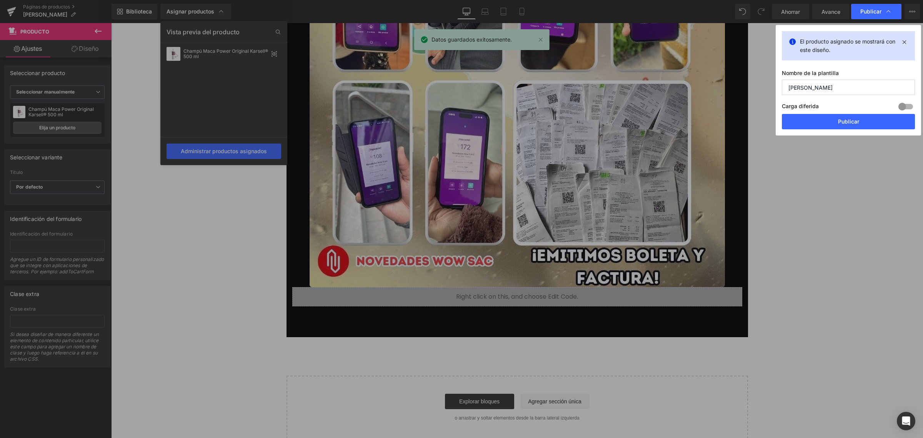
click at [833, 121] on button "Publicar" at bounding box center [848, 121] width 133 height 15
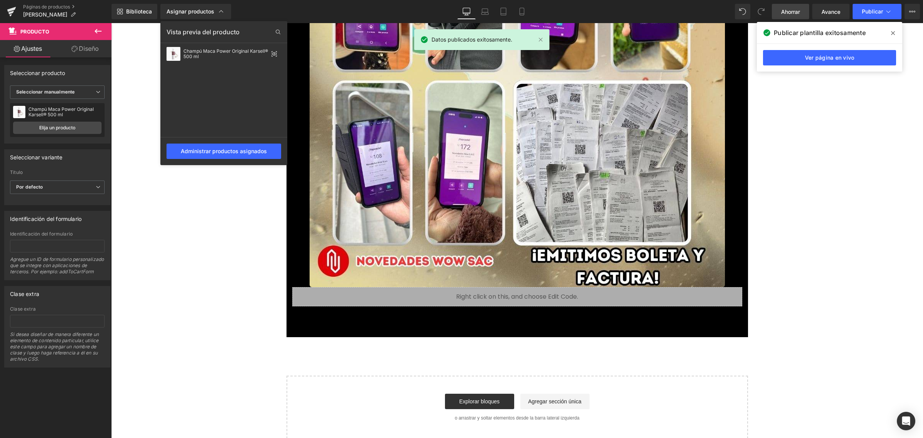
click at [782, 8] on font "Ahorrar" at bounding box center [790, 11] width 19 height 7
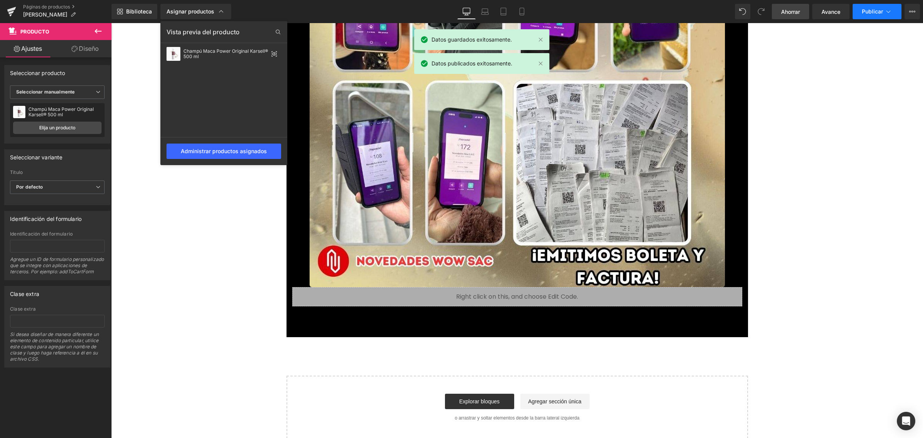
click at [877, 12] on font "Publicar" at bounding box center [872, 11] width 21 height 7
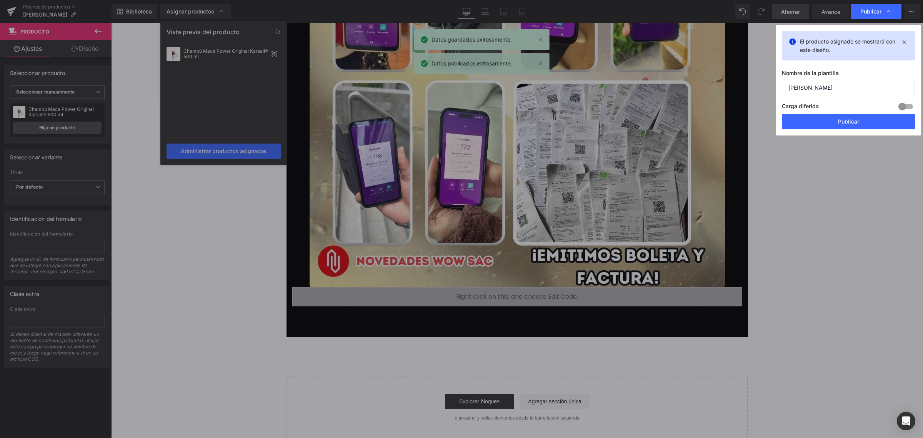
click at [842, 114] on div "Carga diferida Construir Plan de actualización para desbloquear" at bounding box center [848, 107] width 133 height 13
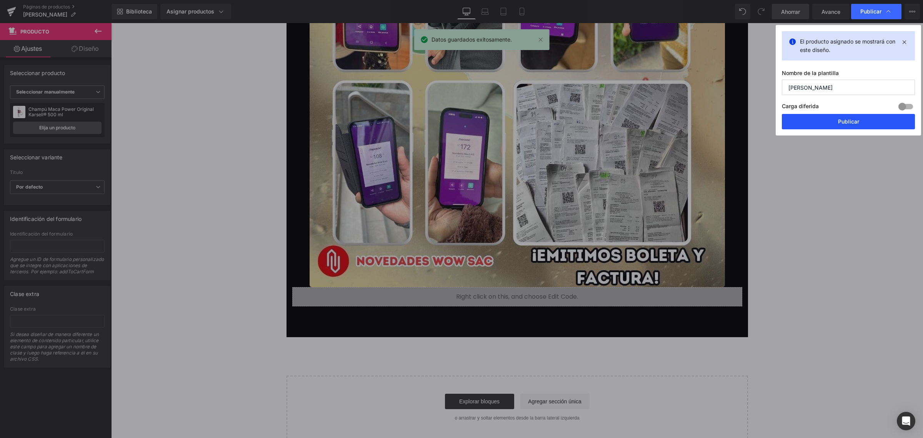
click at [838, 122] on font "Publicar" at bounding box center [848, 121] width 21 height 7
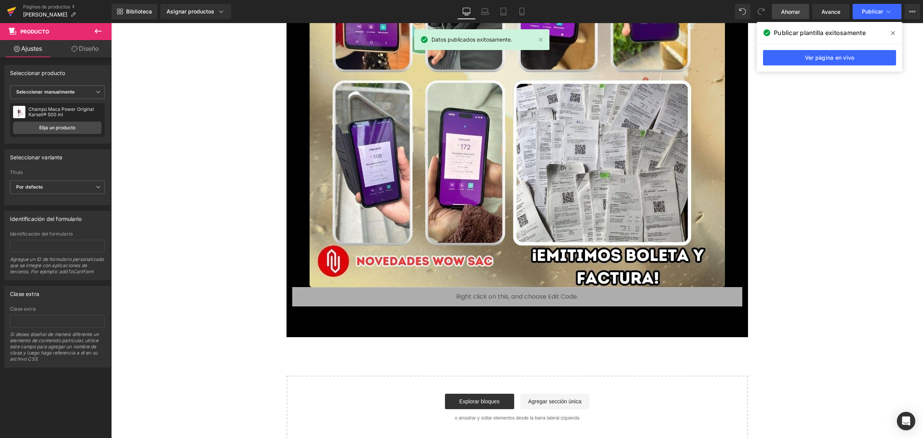
click at [6, 8] on link at bounding box center [11, 11] width 23 height 23
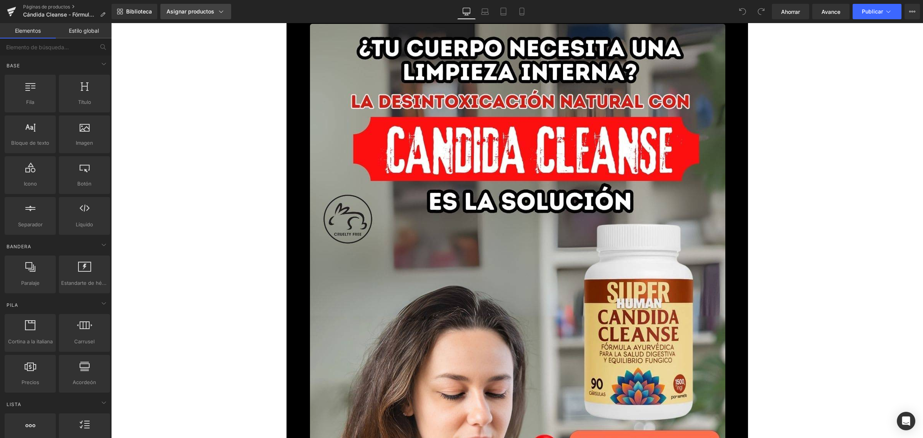
click at [211, 12] on font "Asignar productos" at bounding box center [190, 11] width 48 height 7
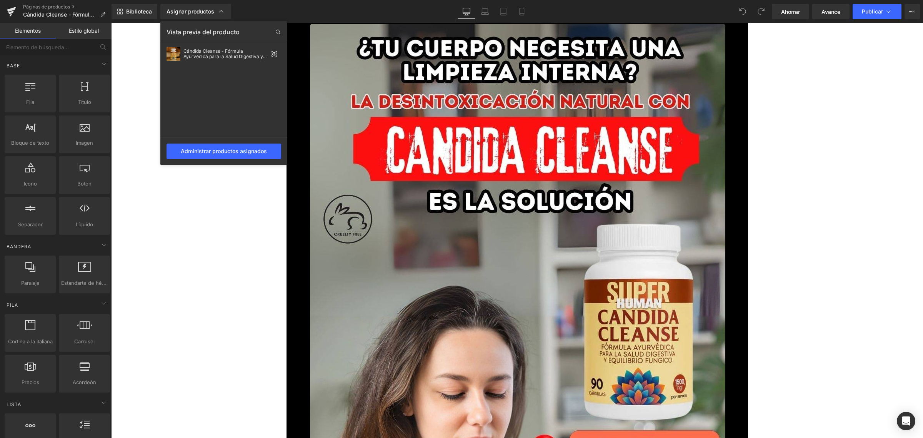
drag, startPoint x: 915, startPoint y: 75, endPoint x: 920, endPoint y: 271, distance: 195.7
click at [920, 271] on div at bounding box center [517, 230] width 812 height 414
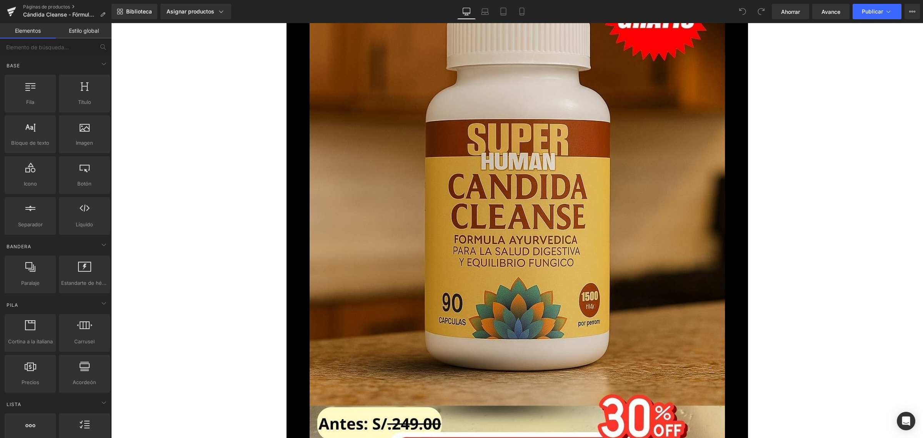
scroll to position [7495, 0]
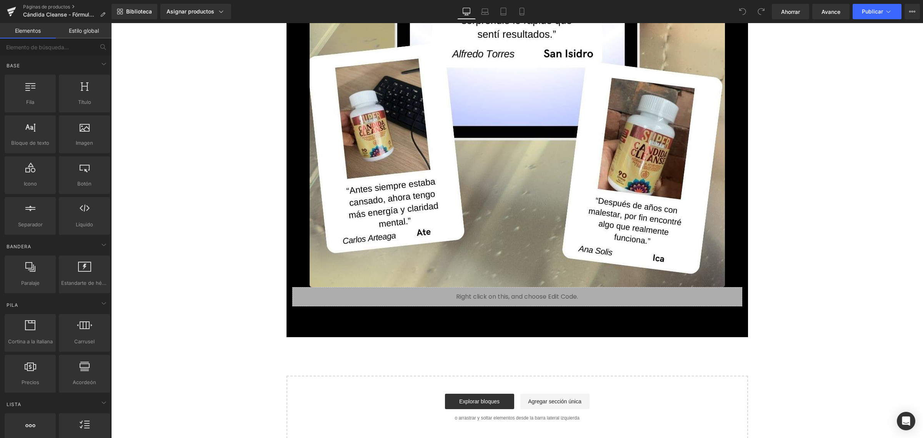
click at [512, 319] on div "Añadir a la cesta (P) Botón del carrito" at bounding box center [517, 327] width 442 height 19
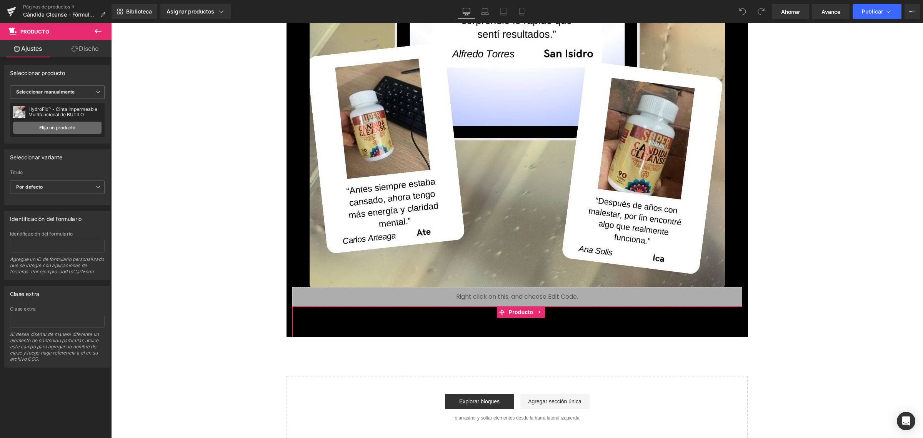
click at [76, 131] on link "Elija un producto" at bounding box center [57, 127] width 88 height 12
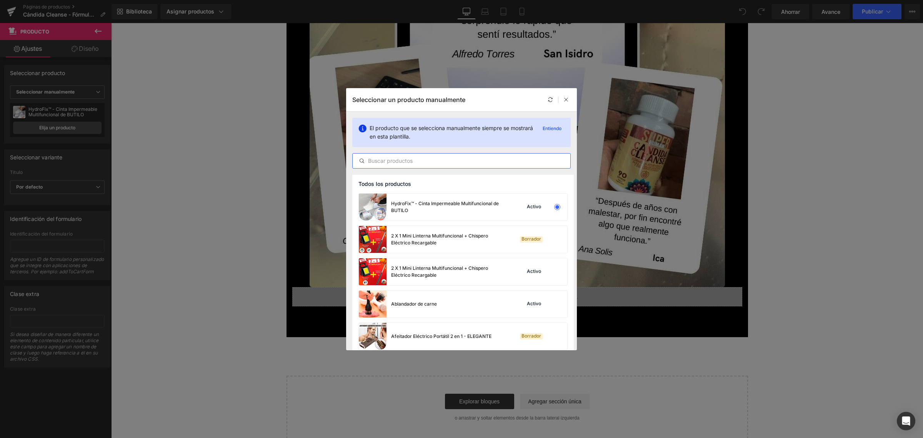
click at [414, 159] on input "text" at bounding box center [462, 160] width 218 height 9
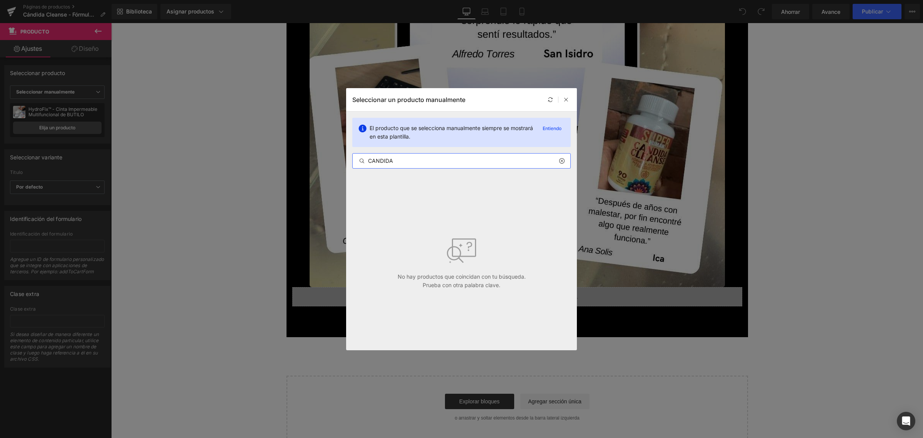
drag, startPoint x: 399, startPoint y: 168, endPoint x: 354, endPoint y: 168, distance: 44.2
click at [0, 0] on div "El producto que se selecciona manualmente siempre se mostrará en esta plantilla…" at bounding box center [0, 0] width 0 height 0
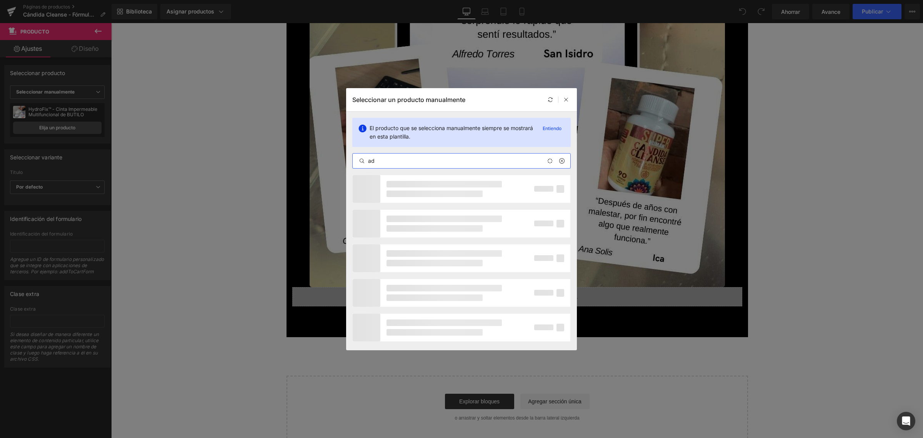
type input "a"
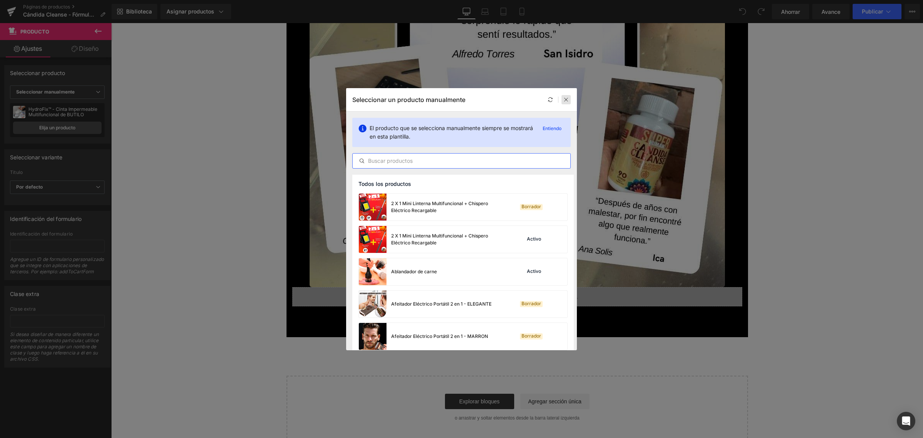
click at [563, 98] on icon at bounding box center [565, 99] width 5 height 5
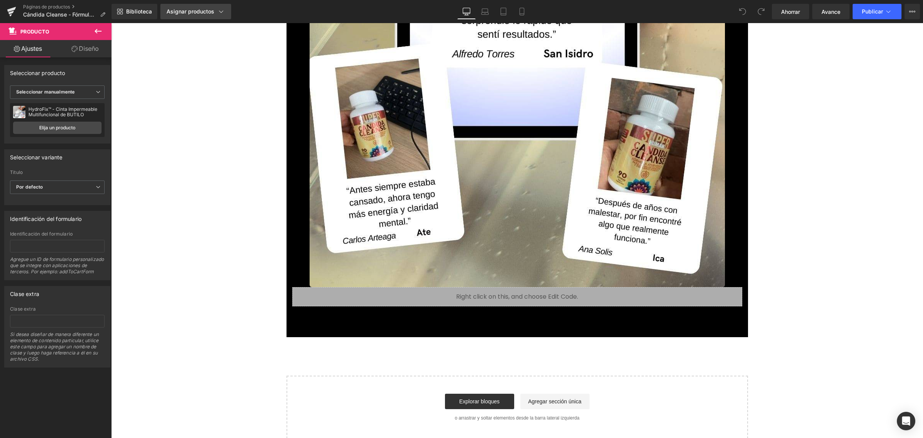
click at [199, 7] on link "Asignar productos" at bounding box center [195, 11] width 71 height 15
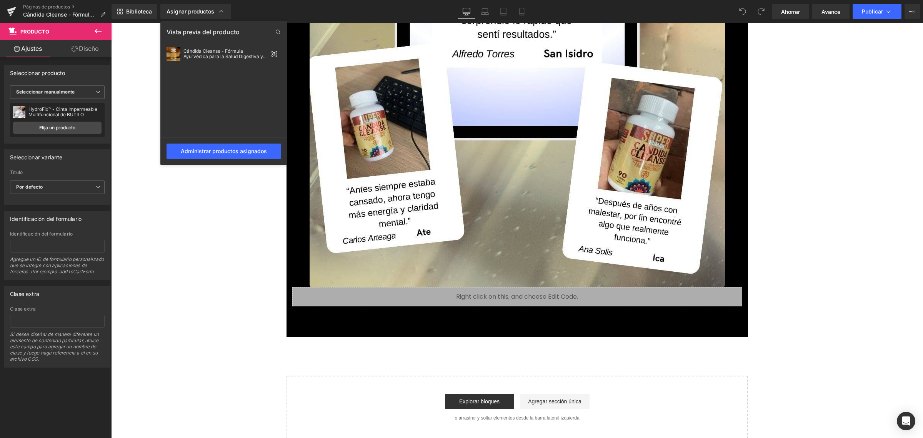
click at [449, 323] on div at bounding box center [517, 230] width 812 height 414
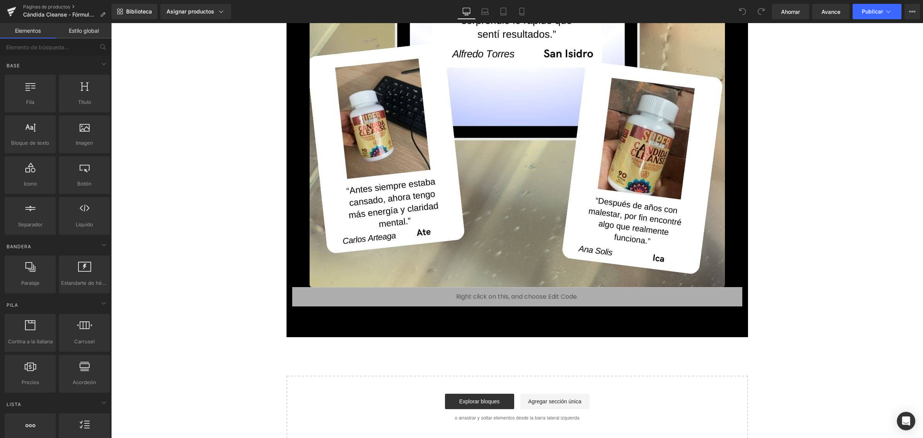
click at [528, 328] on div "Añadir a la cesta (P) Botón del carrito" at bounding box center [517, 327] width 442 height 19
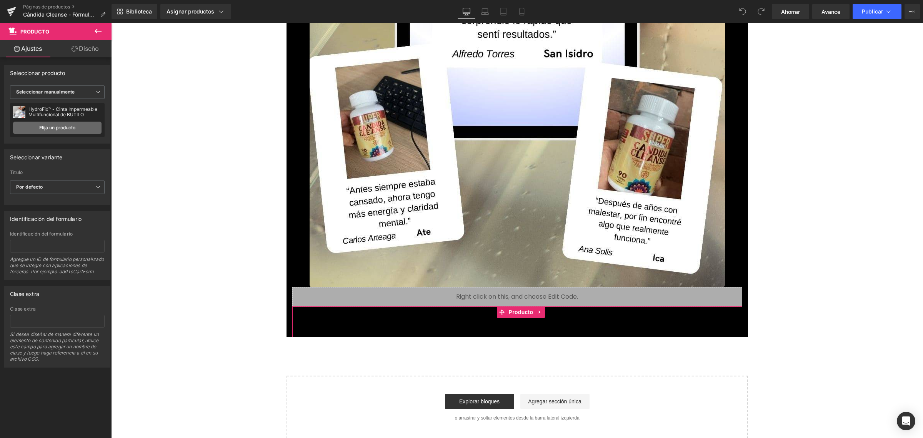
click at [73, 126] on font "Elija un producto" at bounding box center [57, 128] width 36 height 6
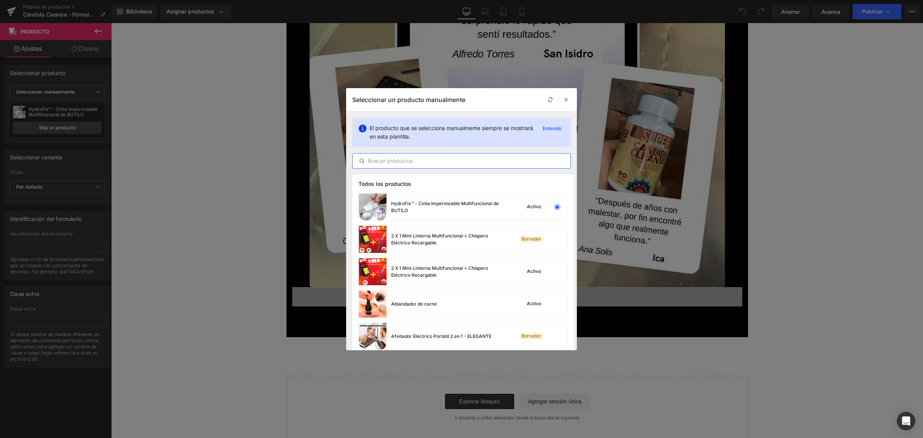
click at [381, 158] on input "text" at bounding box center [462, 160] width 218 height 9
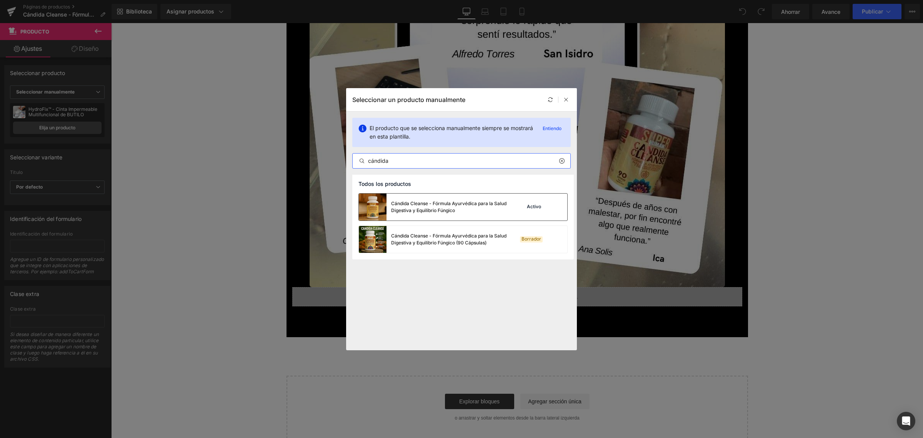
type input "cándida"
click at [501, 203] on div "Cándida Cleanse - Fórmula Ayurvédica para la Salud Digestiva y Equilibrio Fúngi…" at bounding box center [448, 207] width 115 height 14
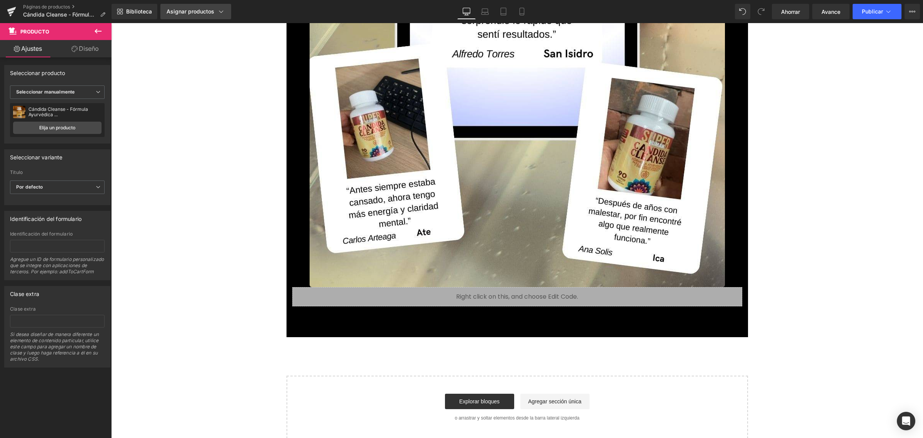
click at [192, 10] on font "Asignar productos" at bounding box center [190, 11] width 48 height 7
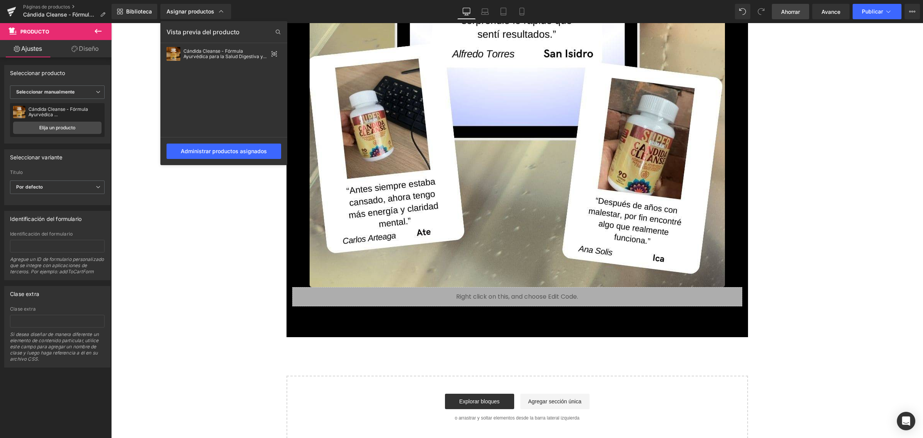
click at [788, 10] on font "Ahorrar" at bounding box center [790, 11] width 19 height 7
click at [869, 12] on font "Publicar" at bounding box center [872, 11] width 21 height 7
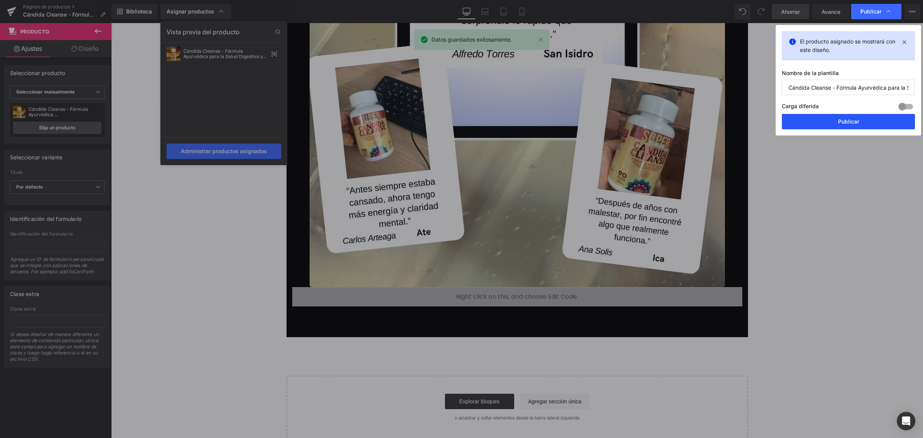
click at [837, 120] on button "Publicar" at bounding box center [848, 121] width 133 height 15
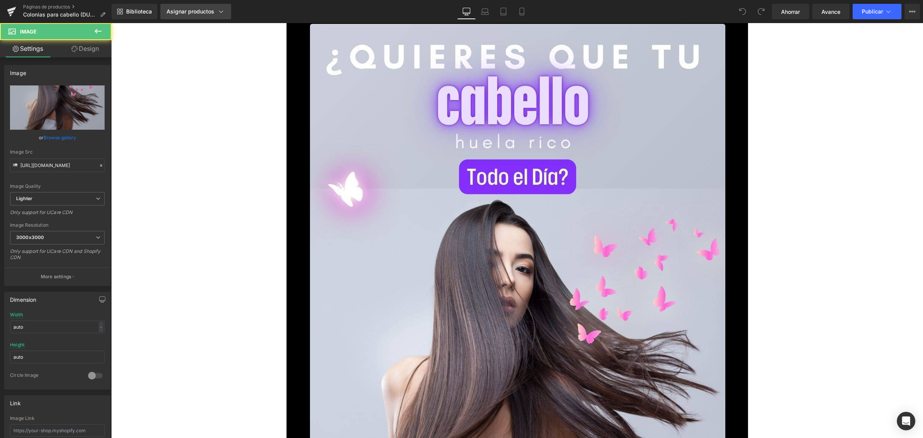
click at [199, 13] on font "Asignar productos" at bounding box center [190, 11] width 48 height 7
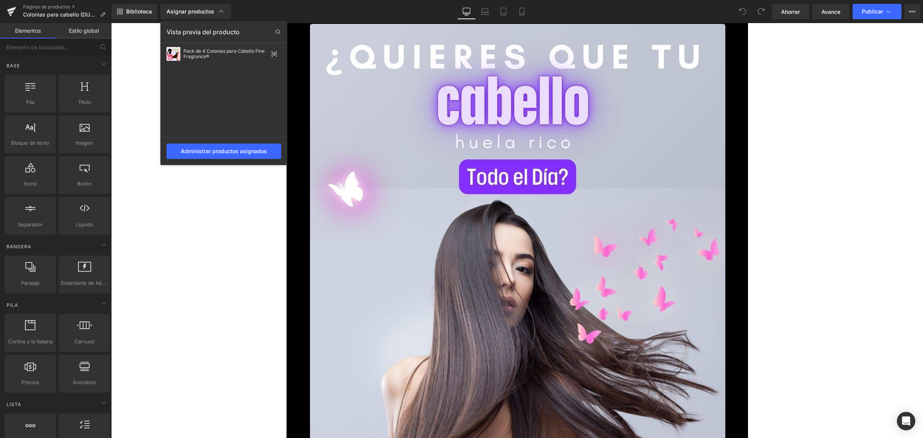
drag, startPoint x: 918, startPoint y: 38, endPoint x: 912, endPoint y: 315, distance: 277.6
click at [912, 315] on div at bounding box center [517, 230] width 812 height 414
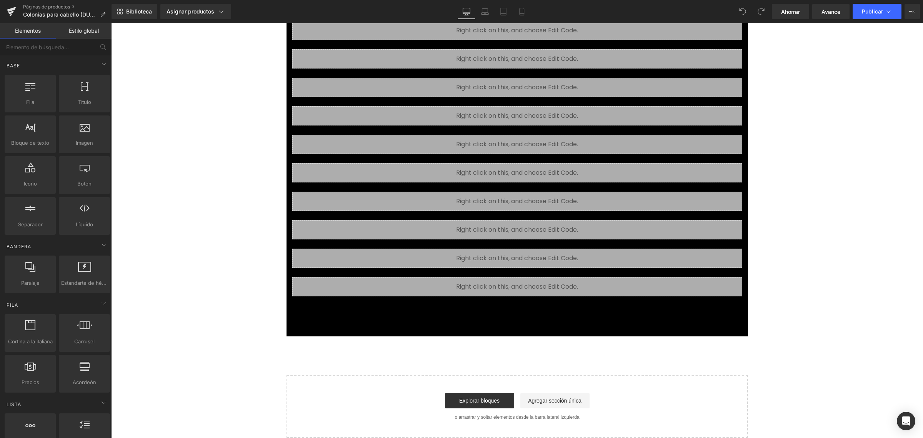
scroll to position [9748, 0]
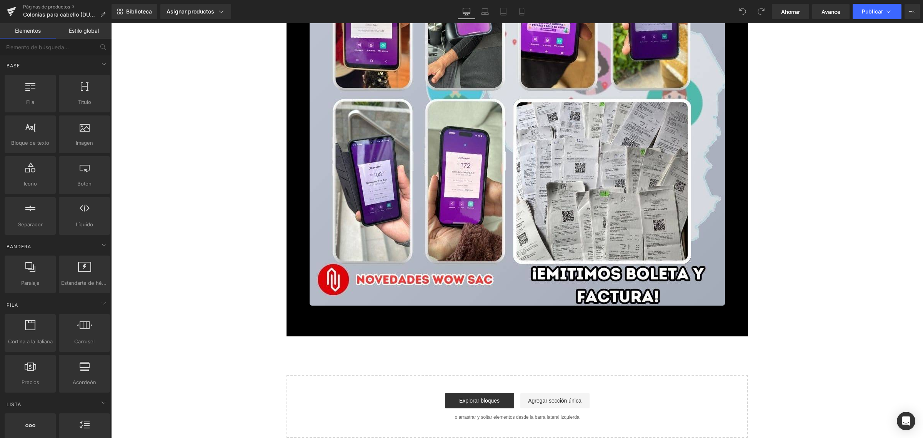
click at [494, 319] on div "Añadir a la cesta (P) Botón del carrito" at bounding box center [517, 326] width 442 height 19
